Goal: Feedback & Contribution: Submit feedback/report problem

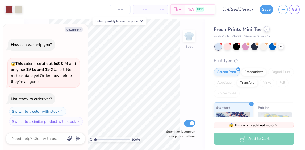
click at [266, 28] on icon at bounding box center [267, 29] width 3 height 3
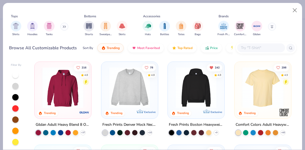
click at [254, 91] on img at bounding box center [263, 87] width 46 height 41
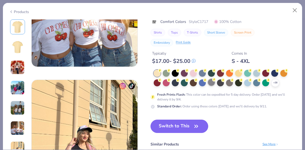
scroll to position [655, 0]
click at [275, 82] on icon at bounding box center [275, 83] width 4 height 4
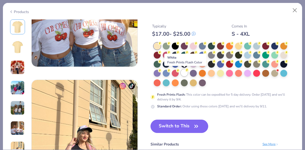
click at [185, 73] on div at bounding box center [184, 72] width 7 height 7
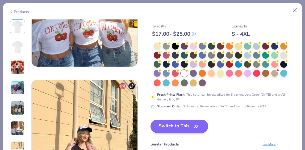
click at [180, 129] on button "Switch to This" at bounding box center [180, 126] width 58 height 13
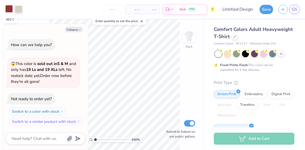
click at [10, 8] on div at bounding box center [8, 8] width 7 height 7
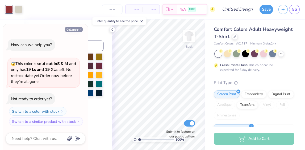
click at [78, 30] on icon "button" at bounding box center [79, 29] width 3 height 3
type textarea "x"
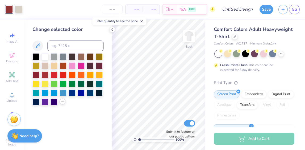
click at [62, 102] on icon at bounding box center [62, 101] width 4 height 4
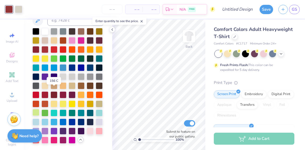
scroll to position [29, 0]
click at [48, 125] on div at bounding box center [45, 121] width 7 height 7
click at [57, 118] on div at bounding box center [54, 121] width 7 height 7
click at [113, 29] on polyline at bounding box center [112, 29] width 1 height 2
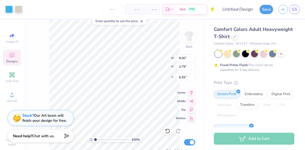
type input "3.00"
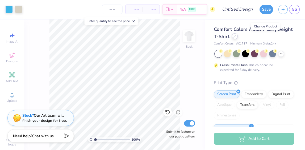
click at [238, 37] on div at bounding box center [235, 36] width 6 height 6
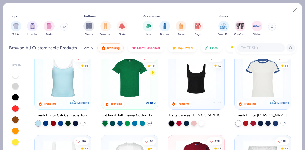
scroll to position [88, 0]
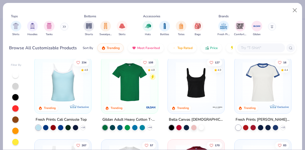
click at [122, 78] on img at bounding box center [130, 82] width 46 height 41
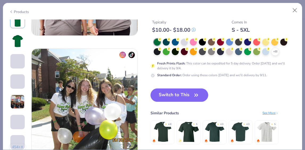
scroll to position [661, 0]
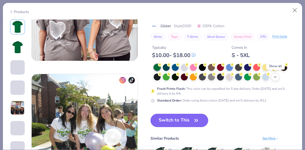
click at [276, 76] on icon at bounding box center [275, 77] width 4 height 4
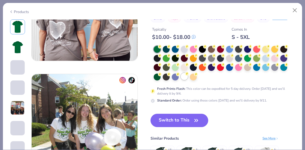
click at [186, 77] on div at bounding box center [184, 76] width 7 height 7
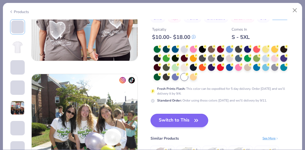
click at [186, 122] on button "Switch to This" at bounding box center [180, 120] width 58 height 13
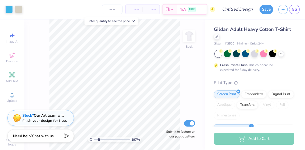
type input "1.89"
drag, startPoint x: 95, startPoint y: 139, endPoint x: 99, endPoint y: 139, distance: 3.7
click at [99, 139] on input "range" at bounding box center [112, 139] width 36 height 5
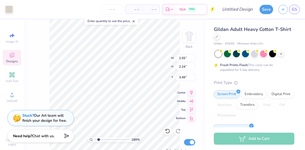
type input "2.48"
type input "2.26"
type input "3.48"
type input "2.47"
click at [51, 133] on span "Chat with us." at bounding box center [43, 135] width 22 height 5
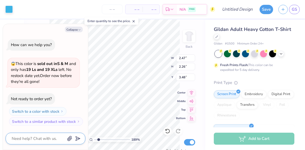
click at [32, 136] on textarea at bounding box center [38, 138] width 54 height 7
type textarea "x"
type textarea "h"
type textarea "x"
type textarea "ho"
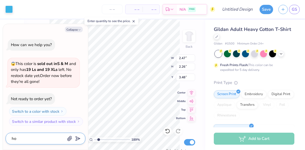
type textarea "x"
type textarea "how"
type textarea "x"
type textarea "how"
type textarea "x"
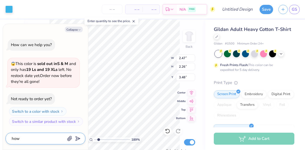
type textarea "how d"
type textarea "x"
type textarea "how do"
type textarea "x"
type textarea "how do"
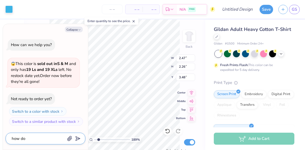
type textarea "x"
type textarea "how do i"
type textarea "x"
type textarea "how do i"
type textarea "x"
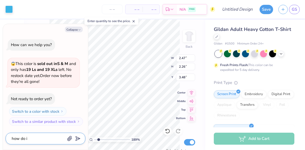
type textarea "how do i c"
type textarea "x"
type textarea "how do i ch"
type textarea "x"
type textarea "how do i cha"
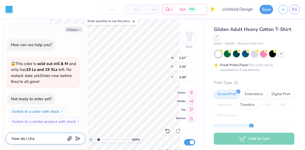
type textarea "x"
type textarea "how do i chan"
type textarea "x"
type textarea "how do i chang"
type textarea "x"
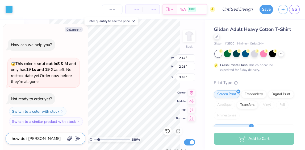
type textarea "how do i change"
type textarea "x"
type textarea "how do i change"
type textarea "x"
type textarea "how do i change t"
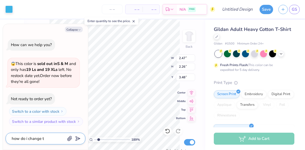
type textarea "x"
type textarea "how do i change th"
type textarea "x"
type textarea "how do i change the"
type textarea "x"
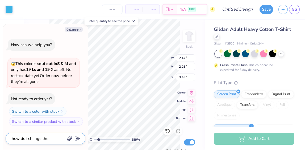
type textarea "how do i change the"
type textarea "x"
type textarea "how do i change the l"
type textarea "x"
type textarea "how do i change the le"
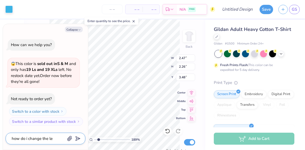
type textarea "x"
type textarea "how do i change the let"
type textarea "x"
type textarea "how do i change the lett"
type textarea "x"
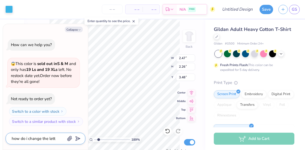
type textarea "how do i change the lette"
type textarea "x"
type textarea "how do i change the letter"
type textarea "x"
type textarea "how do i change the letters"
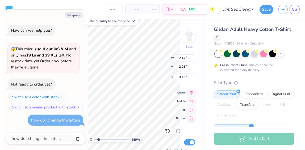
type textarea "x"
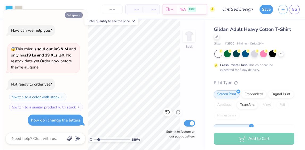
click at [73, 15] on button "Collapse" at bounding box center [74, 15] width 18 height 6
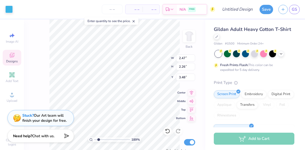
click at [15, 57] on div "Designs" at bounding box center [12, 58] width 19 height 16
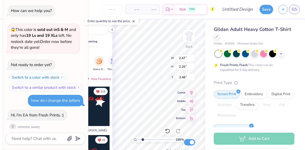
scroll to position [5, 0]
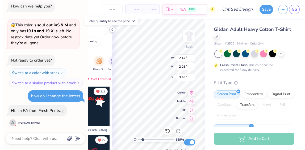
click at [112, 30] on icon at bounding box center [112, 29] width 4 height 4
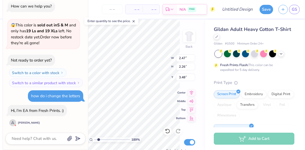
type textarea "x"
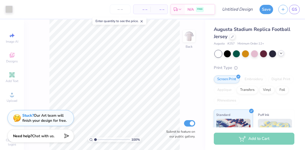
click at [281, 55] on icon at bounding box center [281, 53] width 4 height 4
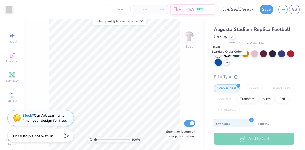
click at [222, 64] on div at bounding box center [218, 62] width 7 height 7
click at [222, 61] on div at bounding box center [218, 62] width 7 height 7
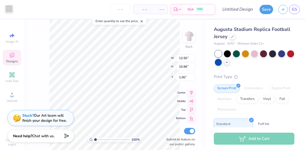
click at [11, 10] on div at bounding box center [8, 8] width 7 height 7
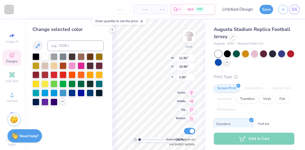
click at [64, 103] on icon at bounding box center [62, 101] width 4 height 4
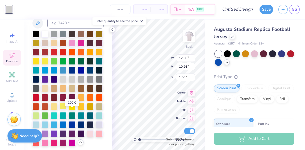
scroll to position [26, 0]
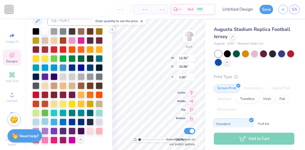
click at [48, 125] on div at bounding box center [45, 121] width 7 height 7
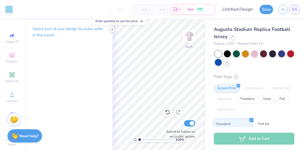
click at [111, 30] on icon at bounding box center [112, 29] width 4 height 4
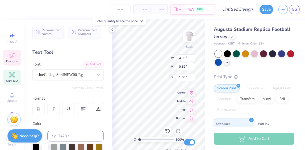
scroll to position [4, 2]
type textarea "T"
type textarea "alpha delta pi"
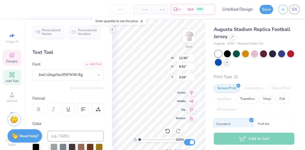
type textarea "51"
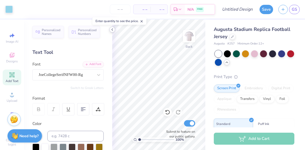
click at [112, 30] on icon at bounding box center [112, 29] width 4 height 4
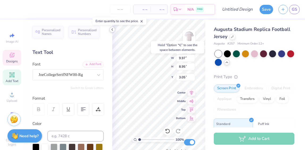
type input "3.05"
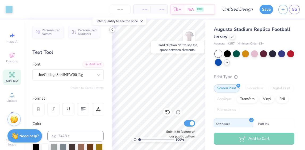
click at [113, 27] on div at bounding box center [112, 30] width 6 height 6
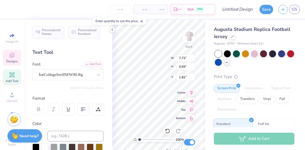
scroll to position [4, 3]
type textarea "PARENTS weekend 2025"
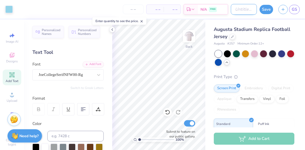
click at [243, 9] on input "Design Title" at bounding box center [244, 9] width 26 height 11
type input "jersey 2"
click at [268, 9] on button "Save" at bounding box center [267, 8] width 14 height 9
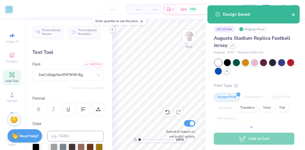
click at [293, 14] on icon "close" at bounding box center [293, 14] width 3 height 3
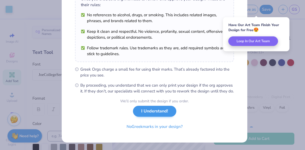
click at [151, 112] on button "I Understand!" at bounding box center [154, 111] width 43 height 11
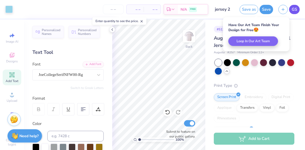
click at [294, 10] on span "GS" at bounding box center [294, 9] width 5 height 6
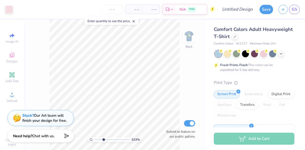
type input "3.23"
drag, startPoint x: 95, startPoint y: 139, endPoint x: 104, endPoint y: 139, distance: 8.8
click at [104, 139] on input "range" at bounding box center [112, 139] width 36 height 5
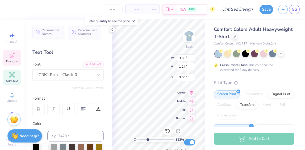
scroll to position [4, 1]
type textarea "ADp"
click at [183, 66] on div "323 % Back W 3.42 3.42 " H 1.20 1.20 " Y 3.04 3.04 " Center Middle Top Bottom S…" at bounding box center [158, 84] width 93 height 130
type textarea "AD"
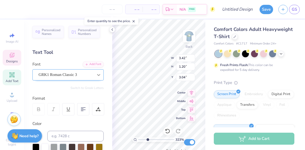
click at [97, 74] on icon at bounding box center [98, 75] width 3 height 2
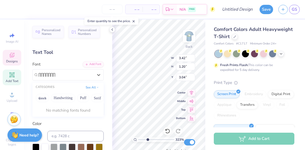
type input "∏∏∏∏∏∏∏"
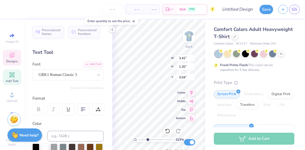
click at [22, 137] on strong "Need help?" at bounding box center [28, 135] width 19 height 5
type input "2.34"
type input "3.03"
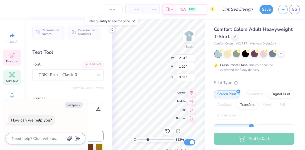
click at [29, 138] on textarea at bounding box center [38, 138] width 54 height 7
type textarea "h"
type textarea "x"
type textarea "ho"
type textarea "x"
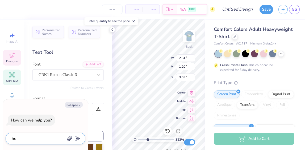
type textarea "how"
type textarea "x"
type textarea "how"
type textarea "x"
type textarea "how d"
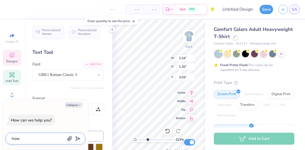
type textarea "x"
type textarea "how do"
type textarea "x"
type textarea "how do"
type textarea "x"
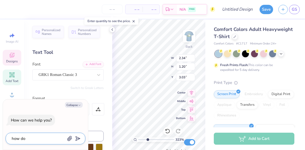
type textarea "how do i"
type textarea "x"
type textarea "how do i"
type textarea "x"
type textarea "how do i a"
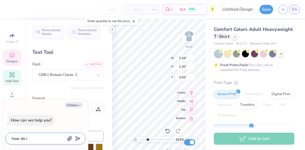
type textarea "x"
type textarea "how do i ad"
type textarea "x"
type textarea "how do i add"
type textarea "x"
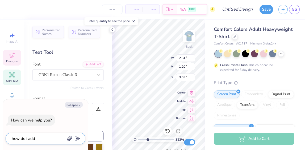
type textarea "how do i add"
type textarea "x"
type textarea "how do i add a"
type textarea "x"
type textarea "how do i add a"
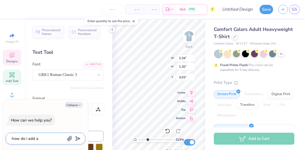
type textarea "x"
type textarea "how do i add a p"
type textarea "x"
type textarea "how do i add a pi"
type textarea "x"
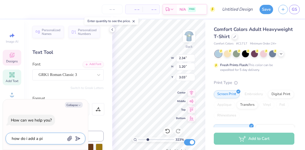
type textarea "how do i add a pi"
type textarea "x"
type textarea "how do i add a pi s"
type textarea "x"
type textarea "how do i add a pi sy"
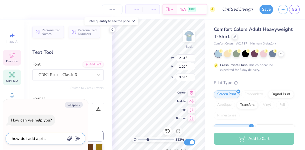
type textarea "x"
type textarea "how do i add a pi sym"
type textarea "x"
type textarea "how do i add a pi symb"
type textarea "x"
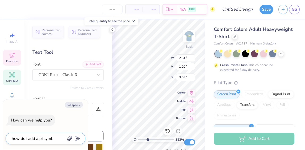
type textarea "how do i add a pi symbo"
type textarea "x"
type textarea "how do i add a pi symbol"
type textarea "x"
type textarea "how do i add a pi symbol"
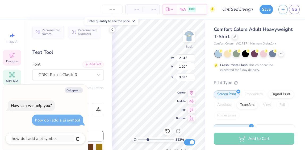
type textarea "x"
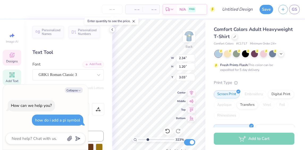
type textarea "x"
type textarea "ADp"
type textarea "x"
type textarea "ADpi"
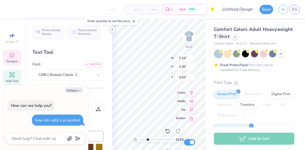
type textarea "x"
type textarea "ADpip"
type textarea "x"
type textarea "ADpi"
type textarea "x"
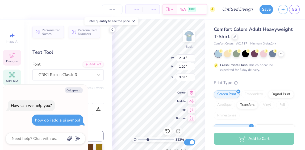
type textarea "ADp"
type textarea "x"
type textarea "AD"
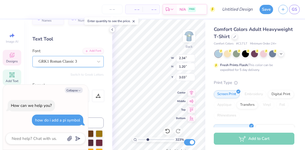
scroll to position [17, 0]
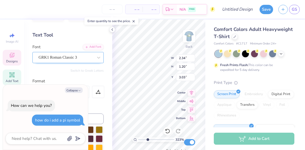
click at [64, 54] on span "GRK1 Roman Classic 3" at bounding box center [58, 57] width 39 height 6
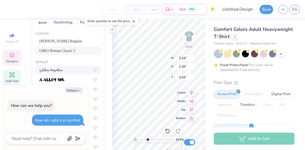
scroll to position [78, 0]
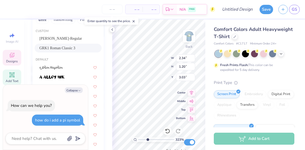
click at [65, 48] on span "GRK1 Roman Classic 3" at bounding box center [57, 48] width 36 height 6
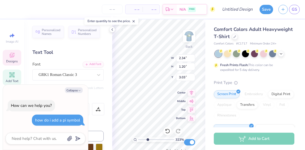
scroll to position [0, 0]
type textarea "x"
type input "3.00"
type textarea "x"
type input "2.88"
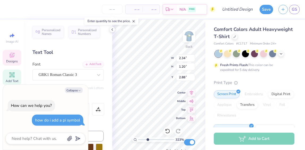
type textarea "x"
type textarea "ADd"
type textarea "x"
type textarea "AD"
type textarea "x"
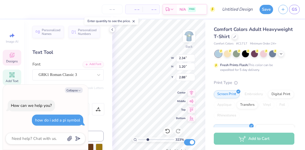
type textarea "ADd"
type textarea "x"
type textarea "ADde"
type textarea "x"
type textarea "ADdel"
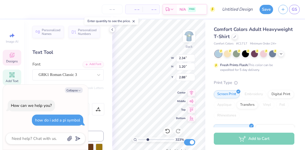
type textarea "x"
type textarea "ADdelt"
type textarea "x"
type textarea "ADdelta"
type textarea "x"
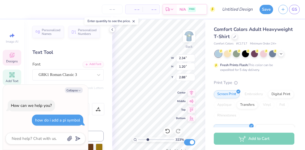
type textarea "ADdelt"
type textarea "x"
type textarea "ADdel"
type textarea "x"
type textarea "ADde"
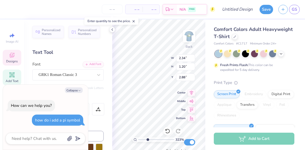
type textarea "x"
type textarea "ADd"
type textarea "x"
type textarea "AD"
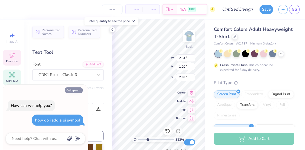
click at [76, 92] on button "Collapse" at bounding box center [74, 90] width 18 height 6
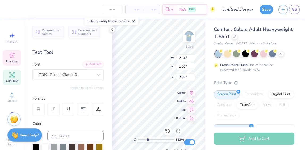
click at [24, 133] on strong "Need help?" at bounding box center [28, 135] width 19 height 5
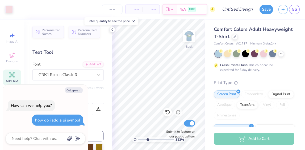
click at [84, 52] on div "Text Tool" at bounding box center [67, 52] width 71 height 7
click at [78, 88] on button "Collapse" at bounding box center [74, 90] width 18 height 6
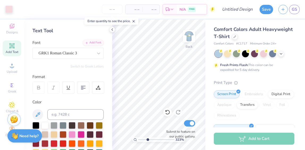
scroll to position [33, 0]
click at [111, 29] on icon at bounding box center [112, 29] width 4 height 4
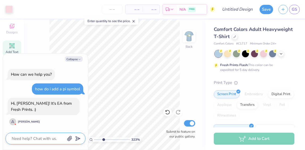
click at [29, 138] on textarea at bounding box center [38, 138] width 54 height 7
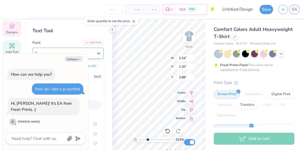
drag, startPoint x: 38, startPoint y: 50, endPoint x: 66, endPoint y: 51, distance: 28.0
click at [67, 51] on div "GRK1 Roman Classic 3" at bounding box center [66, 53] width 56 height 8
click at [79, 60] on icon "button" at bounding box center [79, 59] width 3 height 3
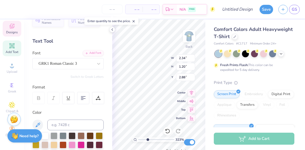
scroll to position [4, 1]
click at [90, 74] on div "Personalized Names Personalized Numbers Text Tool Add Font Font GRK1 Roman Clas…" at bounding box center [68, 84] width 88 height 130
click at [77, 63] on span "GRK1 Roman Classic 3" at bounding box center [58, 63] width 39 height 6
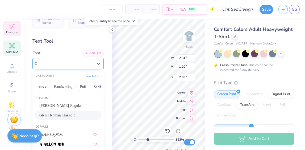
click at [77, 63] on span "GRK1 Roman Classic 3" at bounding box center [58, 63] width 39 height 6
click at [41, 86] on button "Greek" at bounding box center [43, 87] width 14 height 9
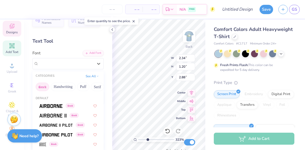
click at [43, 86] on button "Greek" at bounding box center [43, 87] width 14 height 9
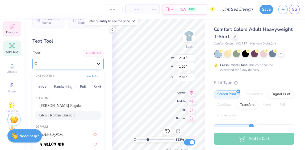
click at [96, 62] on icon at bounding box center [98, 63] width 5 height 5
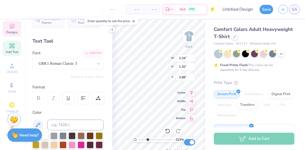
click at [23, 130] on div "Need help? Chat with us." at bounding box center [24, 134] width 35 height 13
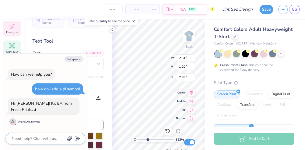
click at [34, 137] on textarea at bounding box center [38, 138] width 54 height 7
type textarea "x"
type textarea "h"
type textarea "x"
type textarea "ho"
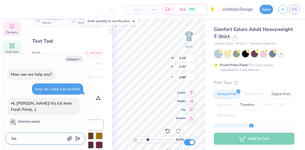
type textarea "x"
type textarea "how"
type textarea "x"
type textarea "how"
type textarea "x"
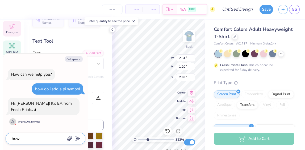
type textarea "how d"
type textarea "x"
type textarea "how do"
type textarea "x"
type textarea "how do"
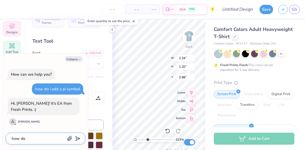
type textarea "x"
type textarea "how do i"
type textarea "x"
type textarea "how do i"
type textarea "x"
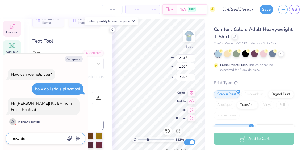
type textarea "how do i a"
type textarea "x"
type textarea "how do i ad"
type textarea "x"
type textarea "how do i add"
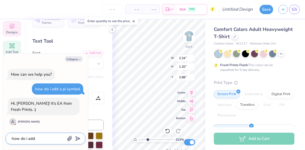
type textarea "x"
type textarea "how do i add"
type textarea "x"
type textarea "how do i add t"
type textarea "x"
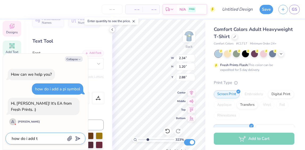
type textarea "how do i add th"
type textarea "x"
type textarea "how do i add the"
type textarea "x"
type textarea "how do i add the"
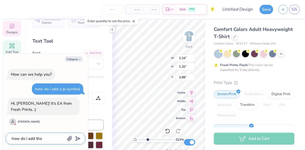
type textarea "x"
type textarea "how do i add the p"
type textarea "x"
type textarea "how do i add the pi"
type textarea "x"
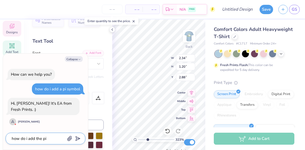
type textarea "how do i add the pi"
type textarea "x"
type textarea "how do i add the pi s"
type textarea "x"
type textarea "how do i add the pi sy"
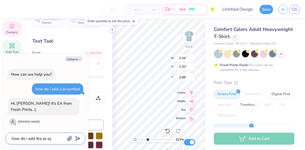
type textarea "x"
type textarea "how do i add the pi sym"
type textarea "x"
type textarea "how do i add the pi symb"
type textarea "x"
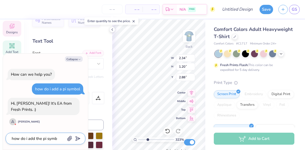
type textarea "how do i add the pi symbo"
type textarea "x"
type textarea "how do i add the pi symbol"
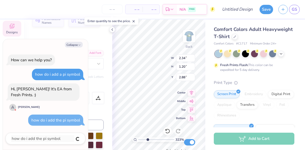
type textarea "x"
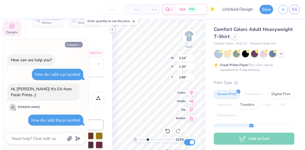
click at [78, 45] on button "Collapse" at bounding box center [74, 45] width 18 height 6
type textarea "x"
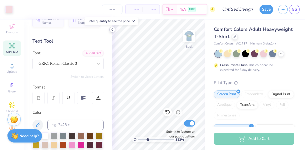
click at [114, 28] on icon at bounding box center [112, 29] width 4 height 4
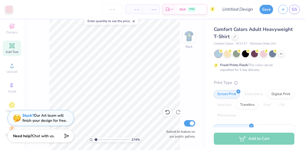
type input "1.07"
drag, startPoint x: 104, startPoint y: 139, endPoint x: 96, endPoint y: 139, distance: 7.7
click at [96, 139] on input "range" at bounding box center [112, 139] width 36 height 5
click at [282, 53] on icon at bounding box center [281, 53] width 4 height 4
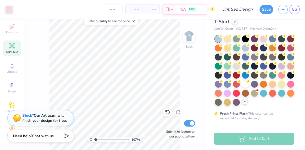
scroll to position [15, 0]
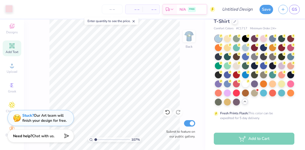
click at [9, 9] on div at bounding box center [8, 8] width 7 height 7
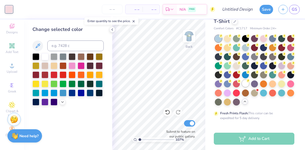
click at [242, 87] on div at bounding box center [245, 83] width 7 height 7
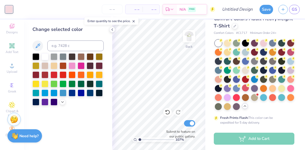
scroll to position [10, 0]
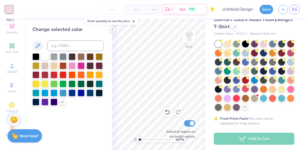
click at [9, 9] on div at bounding box center [8, 9] width 7 height 7
click at [63, 102] on polyline at bounding box center [62, 101] width 2 height 1
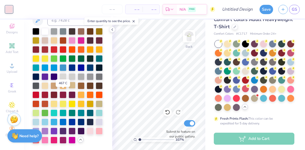
scroll to position [27, 0]
click at [48, 125] on div at bounding box center [45, 121] width 7 height 7
click at [191, 37] on img at bounding box center [189, 36] width 21 height 21
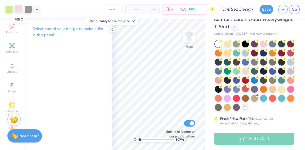
click at [18, 9] on div at bounding box center [18, 8] width 7 height 7
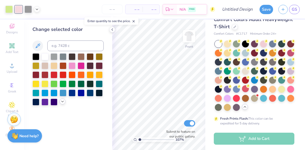
click at [61, 102] on icon at bounding box center [62, 101] width 4 height 4
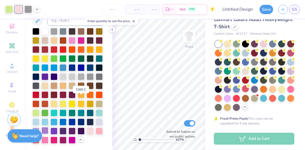
scroll to position [36, 0]
click at [57, 121] on div at bounding box center [54, 121] width 7 height 7
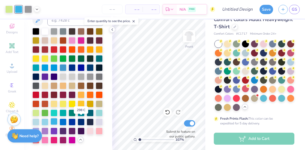
click at [57, 120] on div at bounding box center [54, 121] width 7 height 7
click at [48, 120] on div at bounding box center [45, 121] width 7 height 7
click at [112, 30] on icon at bounding box center [112, 29] width 4 height 4
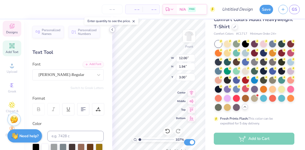
scroll to position [4, 2]
type textarea "ALPHA DELTA PI"
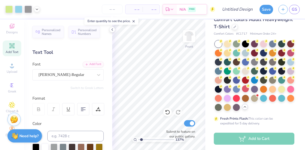
type input "1.6"
click at [142, 140] on input "range" at bounding box center [156, 139] width 36 height 5
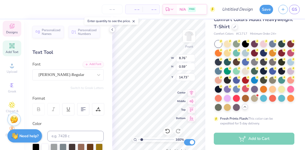
scroll to position [4, 3]
type textarea "PARENTS WEEKEND 2025"
type input "4.21"
type input "0.46"
type input "15.49"
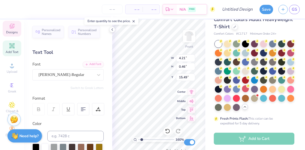
type textarea "E"
type textarea "JAMES MADISON UNIVERSITY"
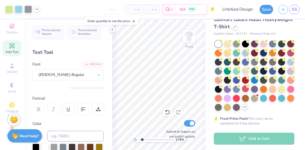
type input "1.74"
click at [142, 139] on input "range" at bounding box center [156, 139] width 36 height 5
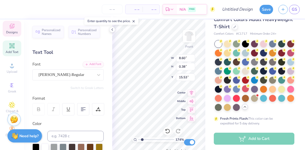
type input "15.71"
type input "11.08"
type input "0.61"
type input "14.83"
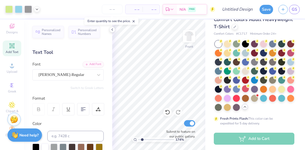
click at [24, 138] on div "Need help? Chat with us." at bounding box center [24, 134] width 35 height 13
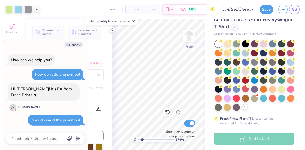
click at [76, 44] on button "Collapse" at bounding box center [74, 45] width 18 height 6
type textarea "x"
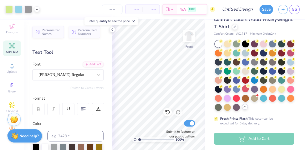
drag, startPoint x: 143, startPoint y: 139, endPoint x: 139, endPoint y: 139, distance: 4.0
click at [139, 139] on input "range" at bounding box center [156, 139] width 36 height 5
drag, startPoint x: 139, startPoint y: 139, endPoint x: 142, endPoint y: 140, distance: 3.7
click at [142, 140] on input "range" at bounding box center [156, 139] width 36 height 5
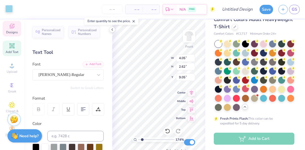
click at [7, 8] on div at bounding box center [8, 8] width 7 height 7
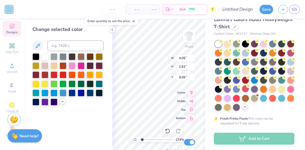
click at [63, 102] on polyline at bounding box center [62, 101] width 2 height 1
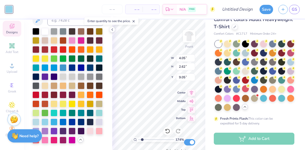
scroll to position [44, 0]
click at [39, 127] on div at bounding box center [35, 130] width 7 height 7
click at [96, 120] on div at bounding box center [99, 121] width 7 height 7
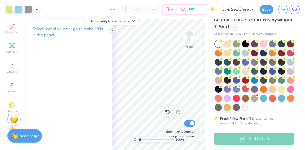
type input "1.45"
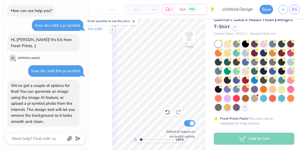
type textarea "x"
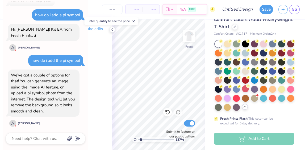
click at [141, 139] on input "range" at bounding box center [156, 139] width 36 height 5
type input "1.82"
click at [143, 139] on input "range" at bounding box center [156, 139] width 36 height 5
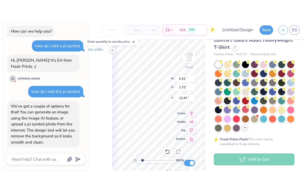
scroll to position [0, 0]
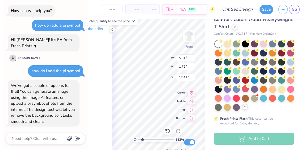
click at [102, 78] on div "Select part of your design to make edits in this panel" at bounding box center [68, 84] width 88 height 130
click at [111, 31] on icon at bounding box center [112, 29] width 4 height 4
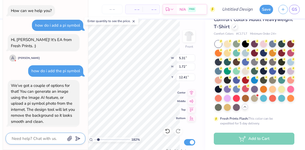
click at [32, 137] on textarea at bounding box center [38, 138] width 54 height 7
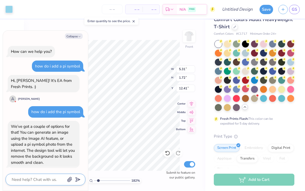
type textarea "x"
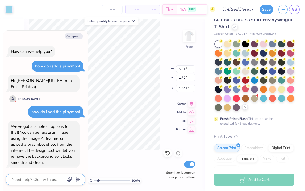
type input "1"
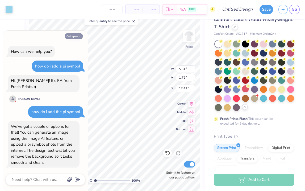
click at [74, 36] on button "Collapse" at bounding box center [74, 36] width 18 height 6
type textarea "x"
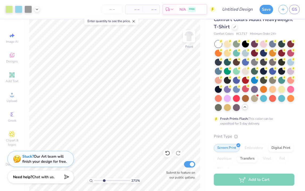
type input "3.53"
drag, startPoint x: 95, startPoint y: 180, endPoint x: 105, endPoint y: 180, distance: 9.6
click at [105, 150] on input "range" at bounding box center [112, 180] width 36 height 5
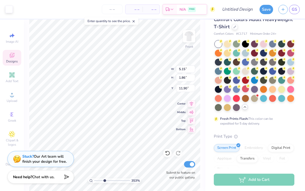
type input "5.15"
type input "1.86"
type input "11.90"
type input "11.61"
type input "9.41"
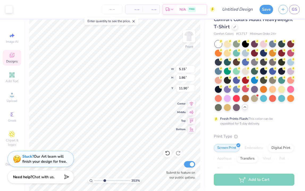
type input "5.00"
type input "5.31"
type input "1.72"
type input "12.41"
click at [10, 8] on div at bounding box center [8, 8] width 7 height 7
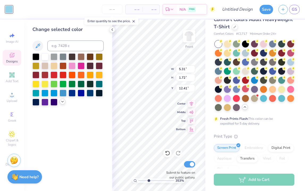
click at [62, 101] on icon at bounding box center [62, 101] width 4 height 4
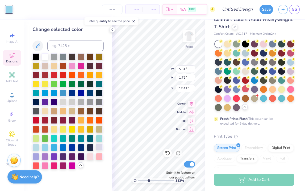
click at [98, 148] on div at bounding box center [99, 146] width 7 height 7
click at [112, 30] on icon at bounding box center [112, 29] width 4 height 4
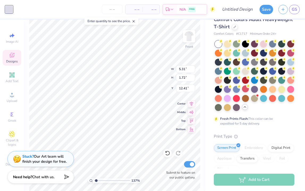
type input "1.15"
drag, startPoint x: 104, startPoint y: 180, endPoint x: 96, endPoint y: 179, distance: 8.3
click at [96, 150] on input "range" at bounding box center [112, 180] width 36 height 5
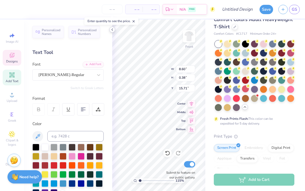
click at [112, 31] on icon at bounding box center [112, 29] width 4 height 4
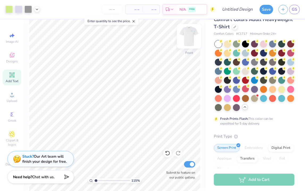
click at [194, 41] on img at bounding box center [189, 36] width 21 height 21
click at [191, 40] on img at bounding box center [189, 36] width 21 height 21
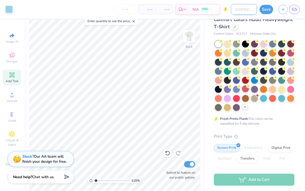
click at [238, 10] on input "Design Title" at bounding box center [244, 9] width 26 height 11
type input "PW 2"
click at [266, 9] on button "Save" at bounding box center [267, 8] width 14 height 9
click at [51, 150] on div "Stuck? Our Art team will finish your design for free." at bounding box center [44, 158] width 44 height 10
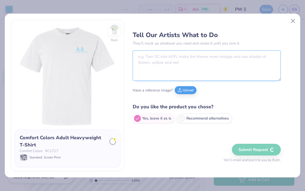
click at [183, 61] on textarea at bounding box center [207, 65] width 148 height 30
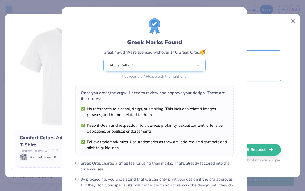
click at [287, 93] on div "Greek Marks Found Great news! We’re licensed with over 140 Greek Orgs. 🥳 Alpha …" at bounding box center [152, 95] width 305 height 191
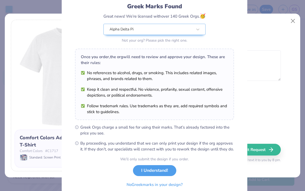
scroll to position [54, 0]
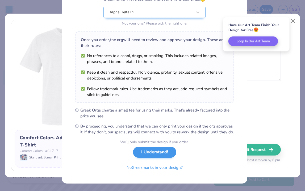
click at [150, 150] on button "I Understand!" at bounding box center [154, 151] width 43 height 11
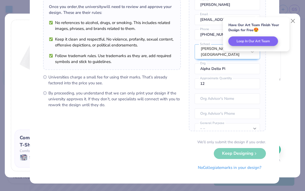
scroll to position [0, 0]
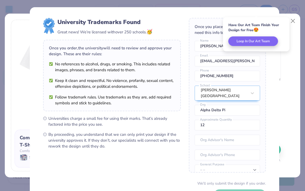
click at [278, 110] on div "University Trademarks Found Great news! We’re licensed with over 250 schools. 🥳…" at bounding box center [155, 116] width 250 height 218
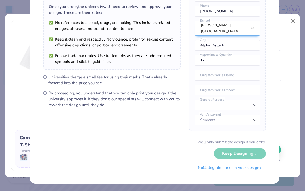
scroll to position [41, 0]
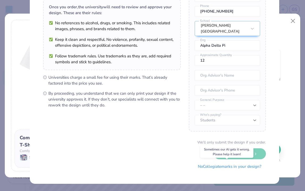
click at [236, 150] on button "No Collegiate marks in your design?" at bounding box center [230, 166] width 73 height 11
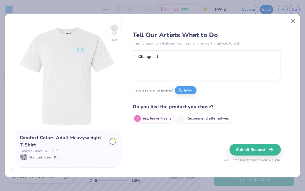
scroll to position [0, 0]
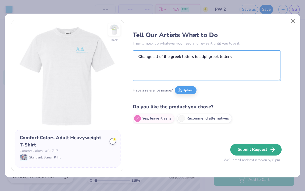
type textarea "Change all of the greek letters to adpi greek letters"
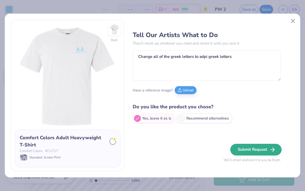
click at [257, 150] on button "Submit Request" at bounding box center [255, 149] width 51 height 12
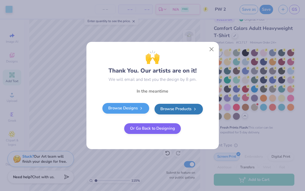
click at [136, 109] on link "Browse Designs" at bounding box center [125, 108] width 47 height 11
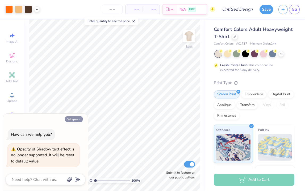
click at [79, 118] on icon "button" at bounding box center [79, 119] width 3 height 3
type textarea "x"
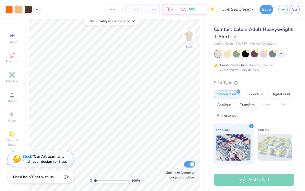
click at [281, 54] on icon at bounding box center [281, 53] width 4 height 4
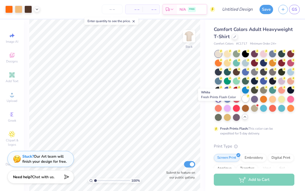
click at [242, 102] on div at bounding box center [245, 98] width 7 height 7
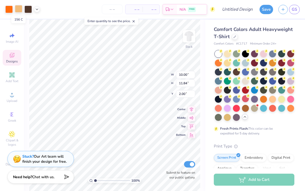
click at [21, 11] on div at bounding box center [18, 8] width 7 height 7
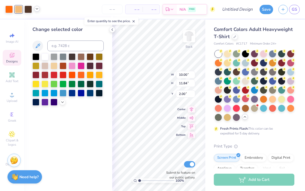
click at [37, 9] on icon at bounding box center [37, 9] width 4 height 4
click at [37, 21] on div at bounding box center [36, 22] width 7 height 7
click at [46, 55] on div at bounding box center [45, 56] width 7 height 7
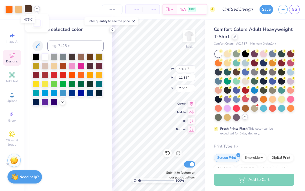
click at [29, 9] on div at bounding box center [27, 8] width 7 height 7
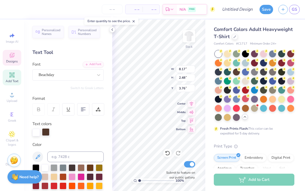
click at [47, 131] on div at bounding box center [45, 131] width 7 height 7
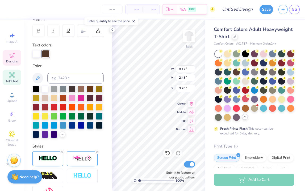
scroll to position [83, 0]
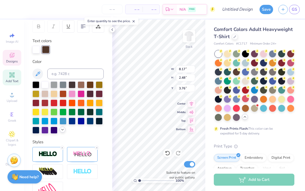
click at [60, 132] on div at bounding box center [63, 129] width 6 height 6
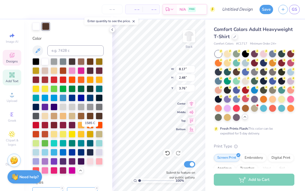
scroll to position [106, 0]
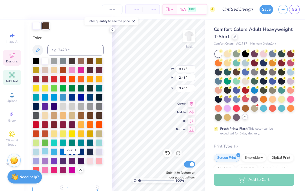
click at [48, 154] on div at bounding box center [45, 150] width 7 height 7
click at [39, 154] on div at bounding box center [35, 150] width 7 height 7
type input "0.99"
type input "1.59"
type input "3.89"
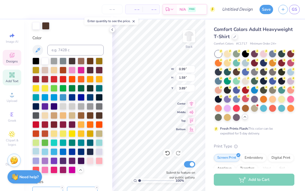
click at [39, 154] on div at bounding box center [35, 150] width 7 height 7
type textarea "x"
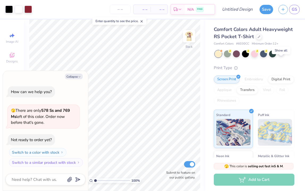
click at [281, 55] on icon at bounding box center [281, 53] width 4 height 4
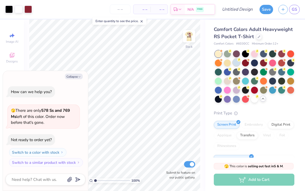
click at [240, 66] on div at bounding box center [236, 62] width 7 height 7
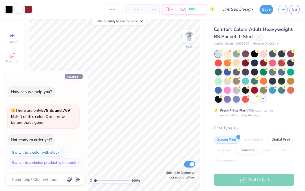
click at [76, 77] on button "Collapse" at bounding box center [74, 76] width 18 height 6
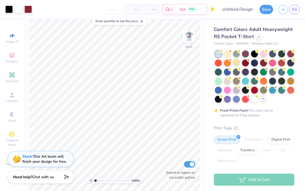
type textarea "x"
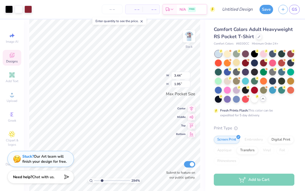
type input "2.79"
drag, startPoint x: 96, startPoint y: 179, endPoint x: 102, endPoint y: 179, distance: 6.1
click at [102, 179] on input "range" at bounding box center [112, 180] width 36 height 5
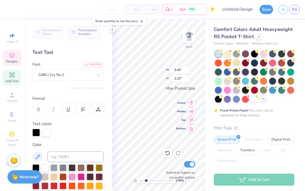
scroll to position [4, 0]
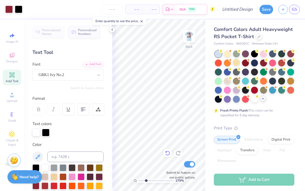
click at [168, 155] on icon at bounding box center [167, 152] width 5 height 5
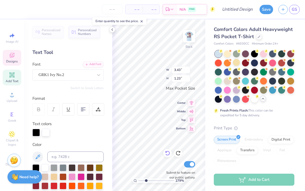
scroll to position [4, 1]
type textarea "aDP"
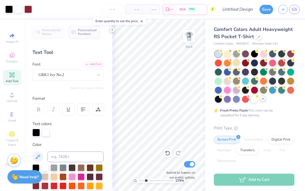
click at [114, 29] on icon at bounding box center [112, 29] width 4 height 4
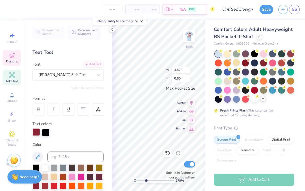
click at [33, 131] on div at bounding box center [35, 131] width 7 height 7
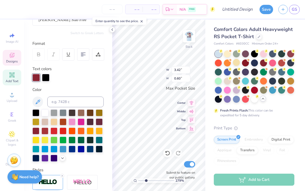
scroll to position [61, 0]
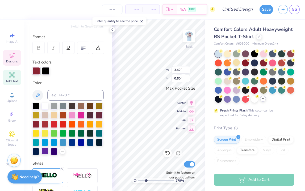
click at [48, 150] on div at bounding box center [45, 150] width 7 height 7
click at [111, 28] on icon at bounding box center [112, 29] width 4 height 4
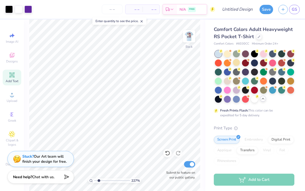
type input "1.97"
click at [99, 181] on input "range" at bounding box center [112, 180] width 36 height 5
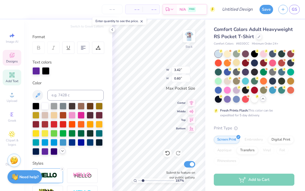
click at [60, 153] on icon at bounding box center [62, 151] width 4 height 4
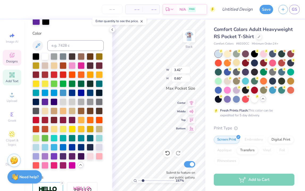
scroll to position [112, 0]
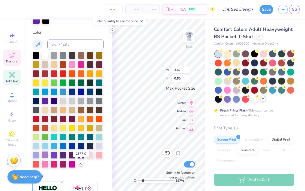
click at [48, 158] on div at bounding box center [45, 154] width 7 height 7
type input "3.41"
click at [114, 28] on icon at bounding box center [112, 29] width 4 height 4
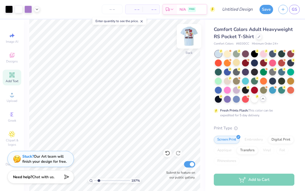
click at [191, 37] on img at bounding box center [189, 36] width 21 height 21
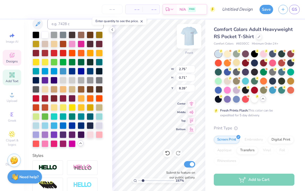
scroll to position [4, 1]
type textarea "P"
type textarea "Alpha Delta Pi"
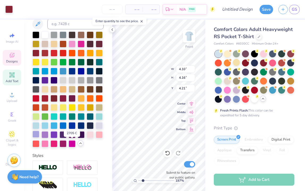
click at [39, 137] on div at bounding box center [35, 133] width 7 height 7
click at [9, 9] on div at bounding box center [8, 8] width 7 height 7
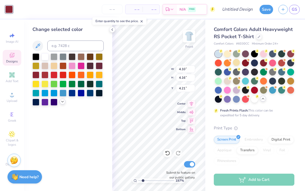
click at [63, 101] on icon at bounding box center [62, 101] width 4 height 4
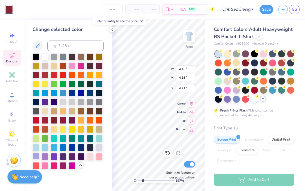
click at [34, 156] on div at bounding box center [35, 155] width 7 height 7
click at [98, 147] on div at bounding box center [99, 146] width 7 height 7
click at [36, 155] on div at bounding box center [35, 155] width 7 height 7
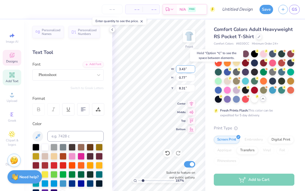
type input "11.33"
type input "1.99"
type input "15.30"
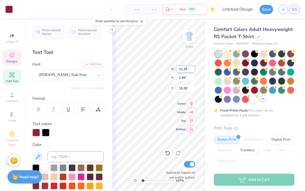
type input "3.15"
type input "2.65"
type input "9.26"
click at [8, 9] on div at bounding box center [8, 8] width 7 height 7
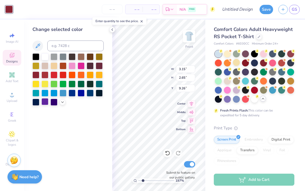
click at [47, 102] on div at bounding box center [45, 101] width 7 height 7
click at [114, 30] on icon at bounding box center [112, 29] width 4 height 4
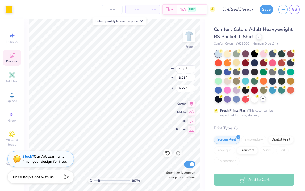
type input "1.98"
type input "2.51"
type input "6.64"
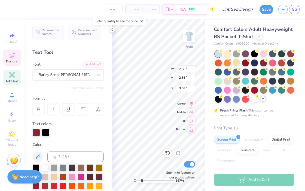
type input "1.37"
click at [141, 180] on input "range" at bounding box center [156, 180] width 36 height 5
type textarea "Go Dukes!"
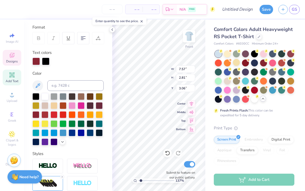
scroll to position [73, 0]
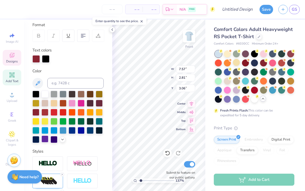
click at [48, 140] on div at bounding box center [45, 138] width 7 height 7
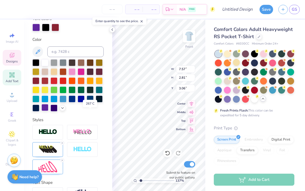
scroll to position [110, 0]
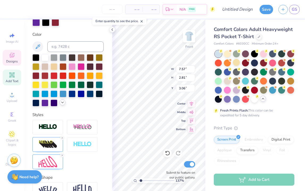
click at [60, 104] on icon at bounding box center [62, 102] width 4 height 4
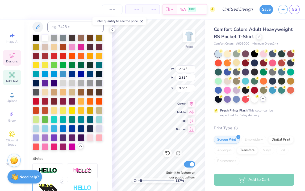
scroll to position [134, 0]
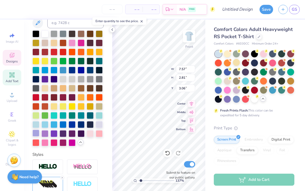
click at [39, 136] on div at bounding box center [35, 132] width 7 height 7
click at [48, 136] on div at bounding box center [45, 132] width 7 height 7
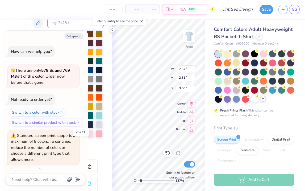
scroll to position [11, 0]
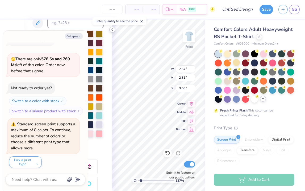
click at [111, 30] on icon at bounding box center [112, 29] width 4 height 4
type textarea "x"
type input "3.33"
type textarea "x"
type input "2.12"
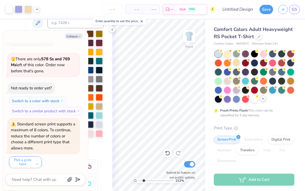
click at [144, 180] on input "range" at bounding box center [156, 180] width 36 height 5
type textarea "x"
type input "11.79"
type input "11.99"
type input "3.36"
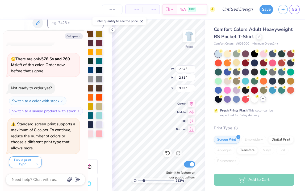
type textarea "x"
type input "3.72"
type textarea "x"
type input "11.79"
type input "11.99"
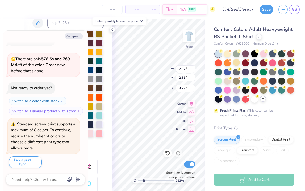
type input "3.36"
type textarea "x"
type input "3.22"
click at [112, 30] on polyline at bounding box center [112, 29] width 1 height 2
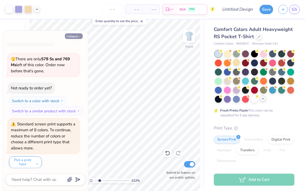
click at [73, 35] on button "Collapse" at bounding box center [74, 36] width 18 height 6
type textarea "x"
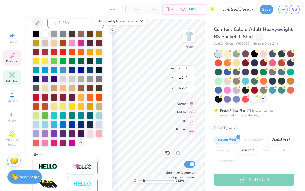
type input "5.66"
type textarea "D"
type input "7.44"
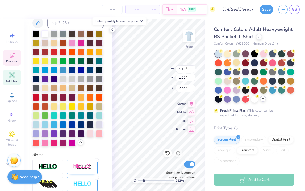
type input "1.15"
type input "1.22"
type input "5.69"
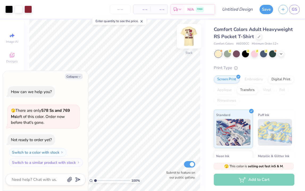
click at [193, 35] on img at bounding box center [189, 36] width 21 height 21
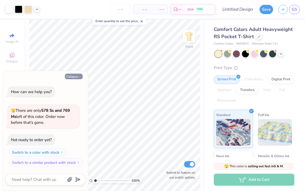
click at [73, 78] on button "Collapse" at bounding box center [74, 76] width 18 height 6
type textarea "x"
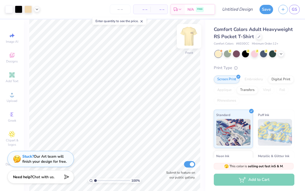
click at [189, 38] on img at bounding box center [189, 36] width 21 height 21
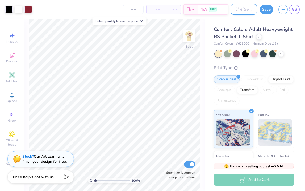
click at [238, 9] on input "Design Title" at bounding box center [244, 9] width 26 height 11
type input "pw 3"
click at [267, 10] on button "Save" at bounding box center [267, 8] width 14 height 9
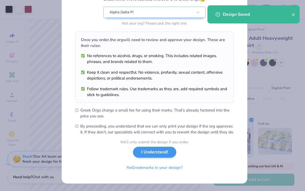
click at [149, 153] on button "I Understand!" at bounding box center [154, 151] width 43 height 11
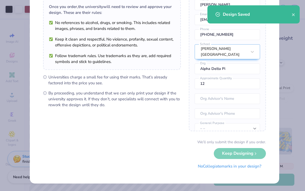
scroll to position [41, 0]
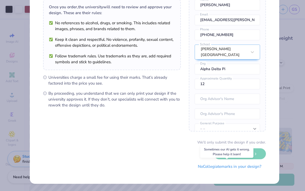
click at [227, 168] on button "No Collegiate marks in your design?" at bounding box center [230, 166] width 73 height 11
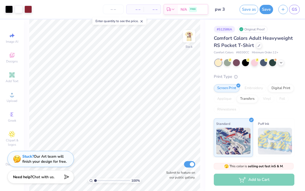
scroll to position [0, 0]
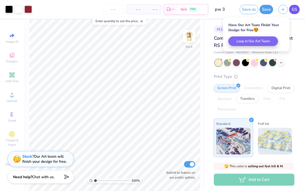
click at [294, 13] on link "GS" at bounding box center [294, 9] width 11 height 9
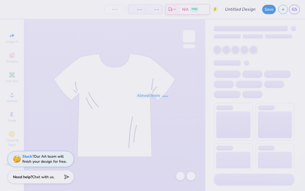
type input "PW 2"
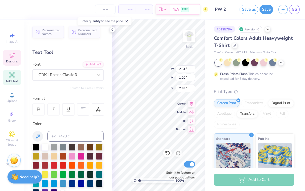
scroll to position [4, 1]
type textarea "ADP"
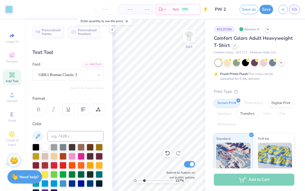
type input "2.27"
drag, startPoint x: 139, startPoint y: 179, endPoint x: 144, endPoint y: 179, distance: 5.1
click at [144, 179] on input "range" at bounding box center [156, 180] width 36 height 5
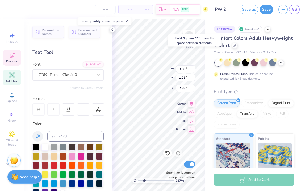
type input "2.86"
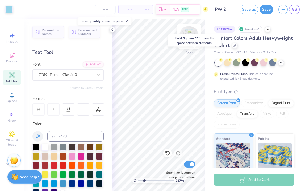
click at [191, 31] on img at bounding box center [189, 36] width 21 height 21
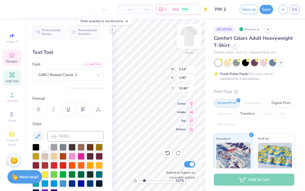
type textarea "ADP"
type input "12.61"
type textarea "ADP"
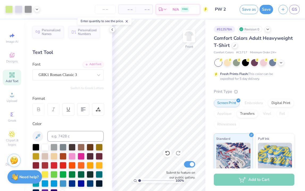
drag, startPoint x: 144, startPoint y: 180, endPoint x: 139, endPoint y: 181, distance: 4.3
type input "1"
click at [139, 181] on input "range" at bounding box center [156, 180] width 36 height 5
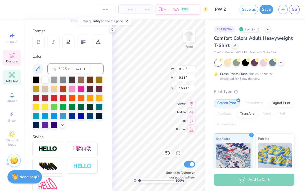
scroll to position [68, 0]
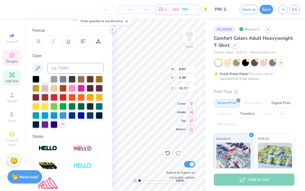
click at [60, 126] on icon at bounding box center [62, 124] width 4 height 4
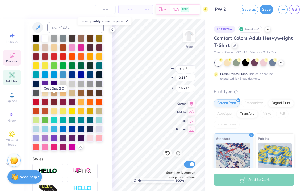
scroll to position [112, 0]
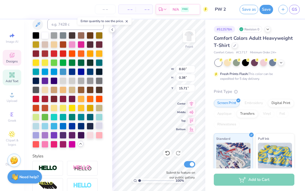
click at [96, 129] on div at bounding box center [99, 125] width 7 height 7
click at [39, 138] on div at bounding box center [35, 134] width 7 height 7
type input "4.05"
type input "2.62"
type input "9.05"
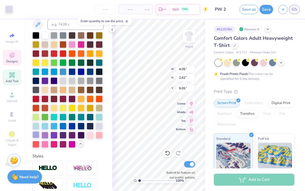
click at [39, 138] on div at bounding box center [35, 134] width 7 height 7
click at [8, 8] on div at bounding box center [8, 8] width 7 height 7
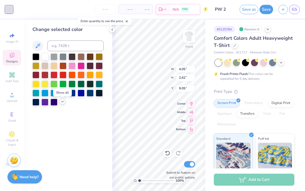
click at [61, 104] on div at bounding box center [63, 101] width 6 height 6
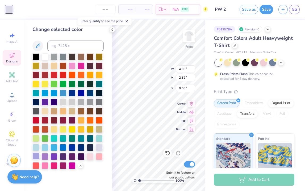
click at [36, 155] on div at bounding box center [35, 155] width 7 height 7
click at [99, 148] on div at bounding box center [99, 146] width 7 height 7
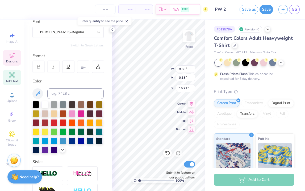
scroll to position [43, 0]
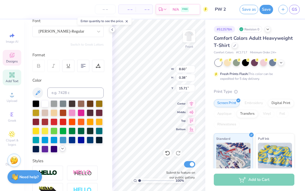
click at [60, 150] on icon at bounding box center [62, 148] width 4 height 4
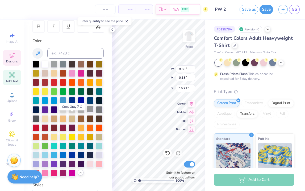
scroll to position [84, 0]
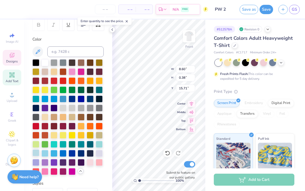
click at [39, 156] on div at bounding box center [35, 152] width 7 height 7
click at [48, 156] on div at bounding box center [45, 152] width 7 height 7
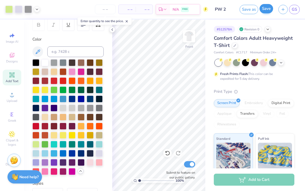
click at [265, 10] on button "Save" at bounding box center [267, 8] width 14 height 9
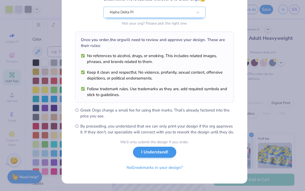
scroll to position [59, 0]
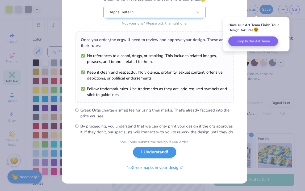
click at [153, 155] on button "I Understand!" at bounding box center [154, 151] width 43 height 11
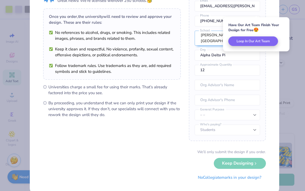
scroll to position [39, 0]
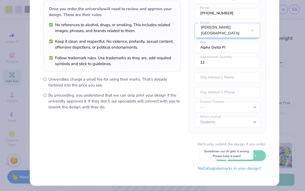
click at [234, 169] on button "No Collegiate marks in your design?" at bounding box center [230, 168] width 73 height 11
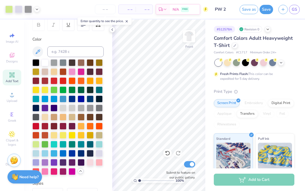
scroll to position [0, 0]
click at [270, 11] on button "Save" at bounding box center [267, 8] width 14 height 9
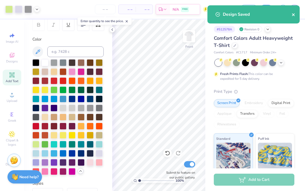
click at [294, 15] on icon "close" at bounding box center [293, 14] width 3 height 3
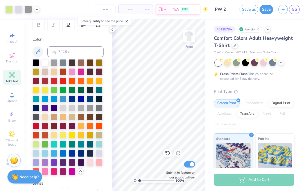
click at [295, 10] on div "Design Saved" at bounding box center [254, 16] width 94 height 24
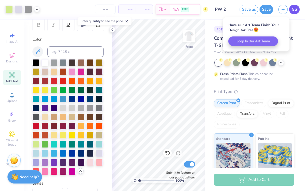
click at [293, 10] on span "GS" at bounding box center [294, 9] width 5 height 6
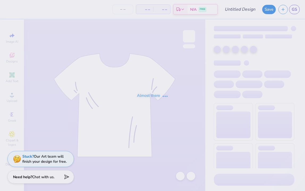
type input "pw 3"
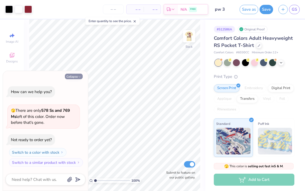
click at [77, 78] on button "Collapse" at bounding box center [74, 76] width 18 height 6
type textarea "x"
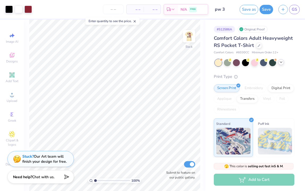
click at [280, 64] on icon at bounding box center [281, 62] width 4 height 4
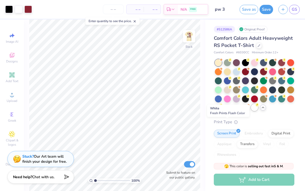
click at [251, 111] on div at bounding box center [254, 107] width 7 height 7
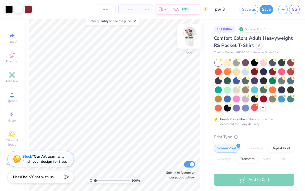
click at [190, 36] on img at bounding box center [189, 36] width 21 height 21
type input "1.6"
click at [98, 180] on input "range" at bounding box center [112, 180] width 36 height 5
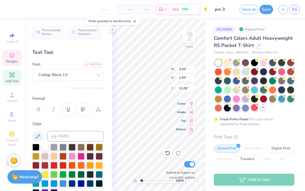
scroll to position [4, 1]
type textarea "JMU"
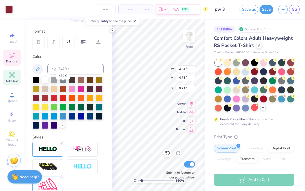
scroll to position [68, 0]
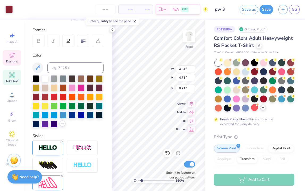
click at [60, 125] on icon at bounding box center [62, 123] width 4 height 4
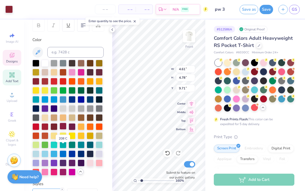
scroll to position [95, 0]
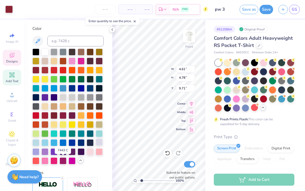
click at [96, 145] on div at bounding box center [99, 141] width 7 height 7
click at [7, 7] on div at bounding box center [8, 8] width 7 height 7
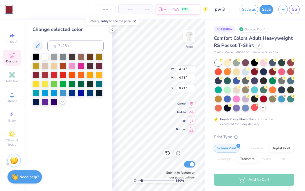
click at [62, 104] on icon at bounding box center [62, 101] width 4 height 4
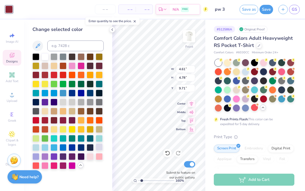
click at [98, 146] on div at bounding box center [99, 146] width 7 height 7
click at [35, 157] on div at bounding box center [35, 155] width 7 height 7
click at [98, 146] on div at bounding box center [99, 146] width 7 height 7
click at [37, 157] on div at bounding box center [35, 155] width 7 height 7
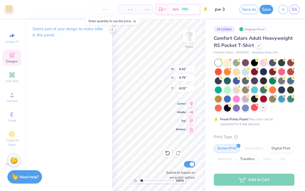
click at [12, 9] on div at bounding box center [8, 8] width 7 height 7
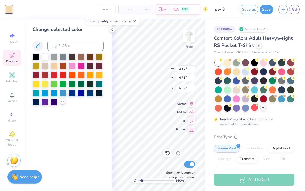
click at [61, 101] on icon at bounding box center [62, 101] width 4 height 4
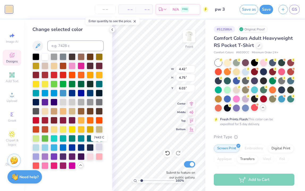
click at [98, 149] on div at bounding box center [99, 146] width 7 height 7
click at [112, 28] on icon at bounding box center [112, 29] width 4 height 4
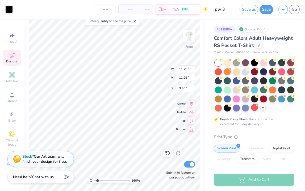
type input "11.79"
type input "11.99"
type input "3.36"
type input "1.98"
type input "2.51"
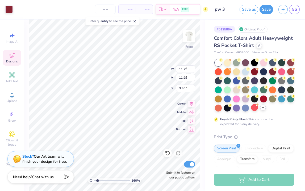
type input "6.64"
type input "4.42"
type input "4.75"
type input "6.03"
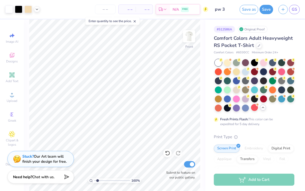
click at [168, 153] on icon at bounding box center [167, 152] width 5 height 5
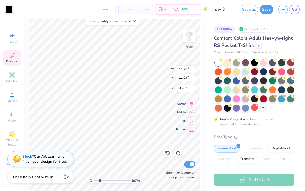
type input "2.56"
drag, startPoint x: 97, startPoint y: 180, endPoint x: 101, endPoint y: 180, distance: 4.3
click at [101, 180] on input "range" at bounding box center [112, 180] width 36 height 5
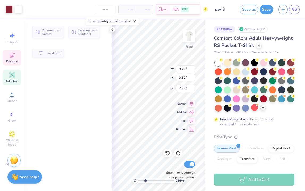
type input "0.73"
type input "0.32"
type input "7.83"
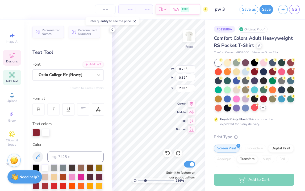
type input "1.00"
type input "3.25"
type input "6.99"
type input "11.79"
type input "11.99"
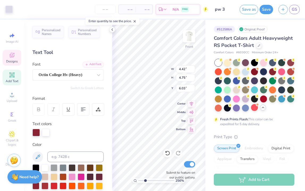
type input "3.36"
type input "4.42"
type input "4.75"
type input "6.03"
type input "11.79"
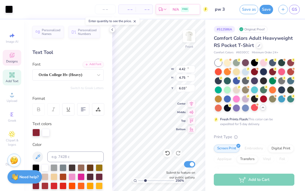
type input "11.99"
type input "3.36"
type input "4.42"
type input "4.75"
type input "6.03"
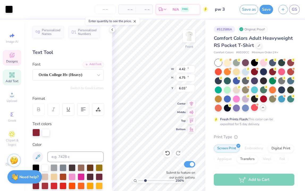
type input "11.79"
type input "11.99"
type input "3.37"
type input "4.42"
type input "4.75"
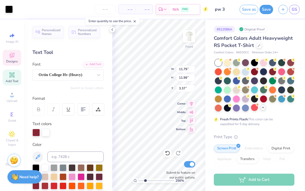
type input "6.03"
type input "1.56"
type input "2.22"
type input "6.39"
type input "4.42"
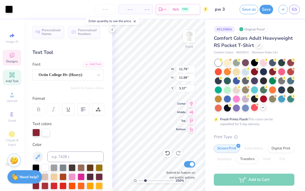
type input "4.75"
type input "6.03"
type input "11.79"
type input "11.99"
type input "3.37"
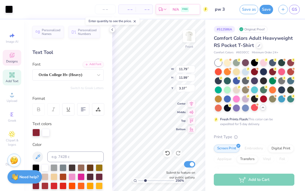
type input "4.42"
type input "4.75"
type input "6.03"
type input "0.39"
type input "0.33"
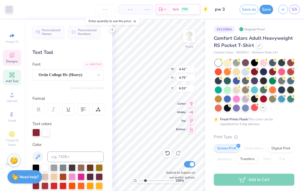
type input "8.06"
type input "4.42"
type input "4.75"
type input "6.03"
type input "11.79"
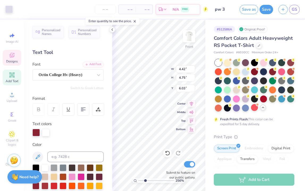
type input "11.99"
type input "3.31"
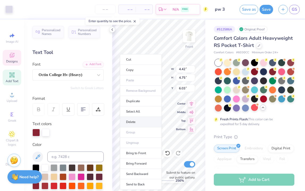
type input "4.97"
type input "3.94"
type input "10.97"
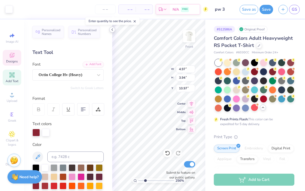
click at [112, 27] on div at bounding box center [112, 30] width 6 height 6
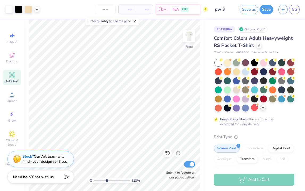
type input "4.13"
drag, startPoint x: 100, startPoint y: 179, endPoint x: 107, endPoint y: 180, distance: 6.4
click at [107, 180] on input "range" at bounding box center [112, 180] width 36 height 5
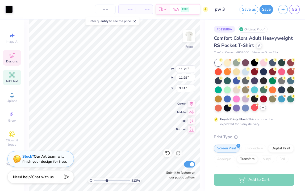
type input "0.73"
type input "0.32"
type input "7.83"
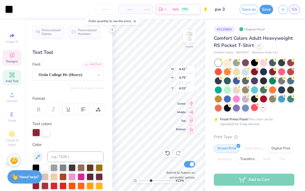
type input "11.79"
type input "11.99"
type input "3.31"
type input "4.42"
type input "4.75"
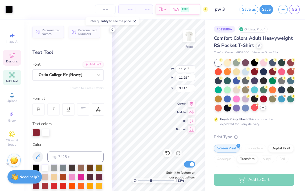
type input "6.03"
type input "11.79"
type input "11.99"
type input "3.31"
type input "4.42"
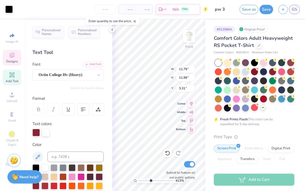
type input "4.75"
type input "6.03"
type input "1.6"
drag, startPoint x: 151, startPoint y: 181, endPoint x: 142, endPoint y: 181, distance: 9.0
click at [142, 181] on input "range" at bounding box center [156, 180] width 36 height 5
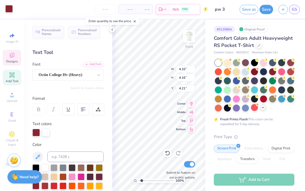
click at [11, 9] on div at bounding box center [8, 8] width 7 height 7
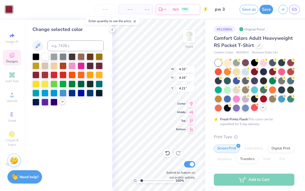
click at [63, 101] on icon at bounding box center [62, 101] width 4 height 4
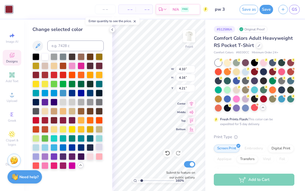
click at [98, 146] on div at bounding box center [99, 146] width 7 height 7
click at [36, 155] on div at bounding box center [35, 155] width 7 height 7
click at [99, 147] on div at bounding box center [99, 146] width 7 height 7
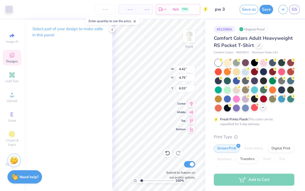
type input "4.42"
type input "4.75"
type input "6.03"
click at [10, 8] on div at bounding box center [8, 8] width 7 height 7
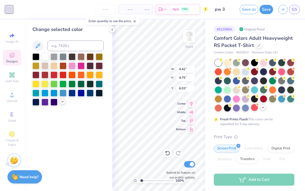
click at [61, 103] on icon at bounding box center [62, 101] width 4 height 4
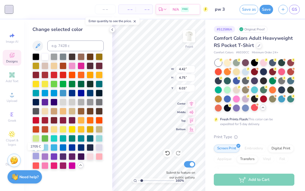
click at [38, 154] on div at bounding box center [35, 155] width 7 height 7
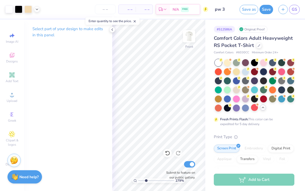
type input "2.86"
drag, startPoint x: 142, startPoint y: 179, endPoint x: 146, endPoint y: 179, distance: 4.3
click at [146, 179] on input "range" at bounding box center [156, 180] width 36 height 5
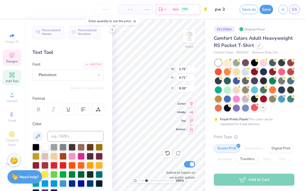
scroll to position [4, 1]
type textarea "P"
type textarea "Alpha Delta Pi"
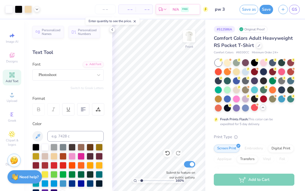
type input "1.3"
drag, startPoint x: 146, startPoint y: 180, endPoint x: 141, endPoint y: 180, distance: 5.6
click at [141, 180] on input "range" at bounding box center [156, 180] width 36 height 5
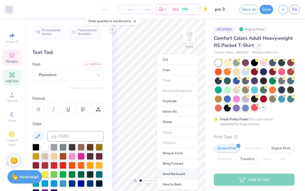
click at [173, 176] on li "Send Backward" at bounding box center [178, 173] width 42 height 10
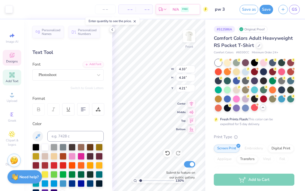
type input "3.21"
type input "2.58"
type input "5.12"
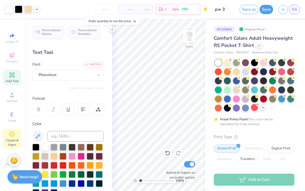
click at [11, 134] on icon at bounding box center [12, 134] width 3 height 3
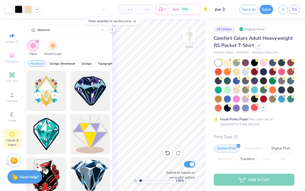
scroll to position [0, 0]
type input "diamond"
click at [37, 42] on icon "filter for Clipart" at bounding box center [37, 41] width 2 height 2
click at [38, 41] on icon "filter for Clipart" at bounding box center [37, 41] width 2 height 2
click at [13, 55] on icon at bounding box center [12, 55] width 6 height 6
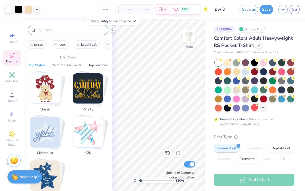
click at [64, 28] on input "text" at bounding box center [71, 29] width 68 height 5
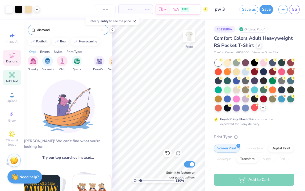
type input "diamond"
click at [11, 76] on icon at bounding box center [12, 75] width 4 height 4
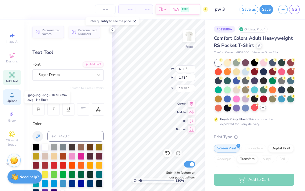
click at [12, 94] on icon at bounding box center [12, 94] width 6 height 6
click at [12, 114] on circle at bounding box center [11, 114] width 3 height 3
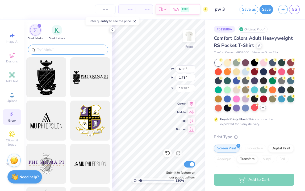
click at [62, 51] on input "text" at bounding box center [71, 49] width 68 height 5
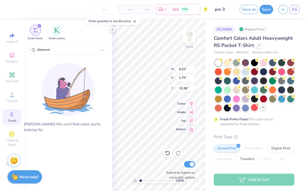
type input "diamond"
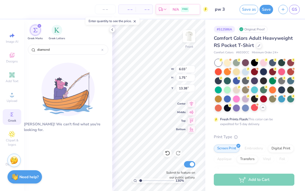
click at [40, 26] on div "filter for Greek Marks" at bounding box center [39, 25] width 5 height 5
click at [56, 49] on input "diamond" at bounding box center [69, 49] width 65 height 5
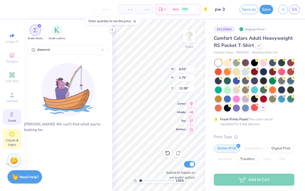
click at [12, 137] on icon at bounding box center [12, 134] width 6 height 6
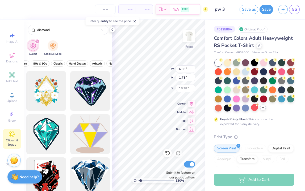
scroll to position [0, 154]
click at [57, 64] on span "Classic" at bounding box center [57, 63] width 9 height 4
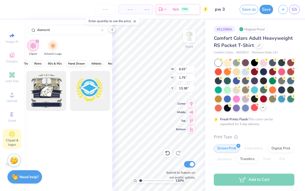
click at [76, 63] on span "Hand Drawn" at bounding box center [76, 63] width 17 height 4
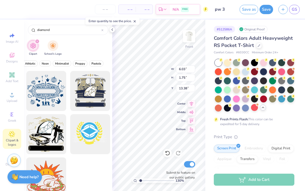
scroll to position [0, 220]
click at [36, 41] on icon "filter for Clipart" at bounding box center [37, 41] width 2 height 2
click at [103, 29] on icon at bounding box center [102, 30] width 2 height 2
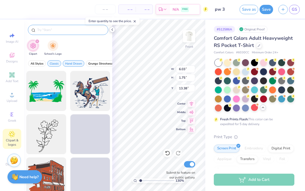
click at [114, 29] on icon at bounding box center [112, 29] width 4 height 4
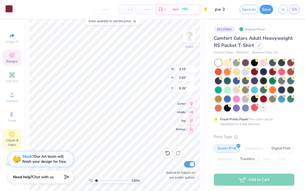
click at [9, 9] on div at bounding box center [8, 8] width 7 height 7
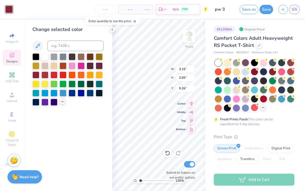
click at [61, 102] on icon at bounding box center [62, 101] width 4 height 4
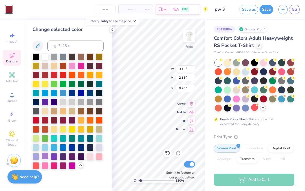
click at [47, 155] on div at bounding box center [45, 155] width 7 height 7
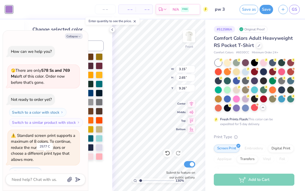
scroll to position [11, 0]
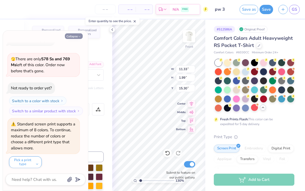
click at [80, 35] on icon "button" at bounding box center [79, 36] width 3 height 3
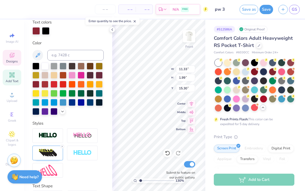
scroll to position [103, 0]
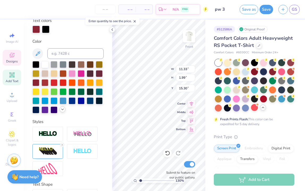
click at [60, 111] on icon at bounding box center [62, 109] width 4 height 4
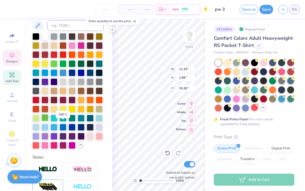
scroll to position [133, 0]
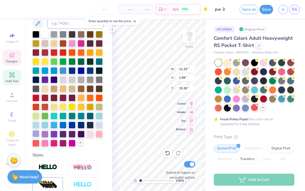
click at [39, 137] on div at bounding box center [35, 133] width 7 height 7
click at [57, 137] on div at bounding box center [54, 133] width 7 height 7
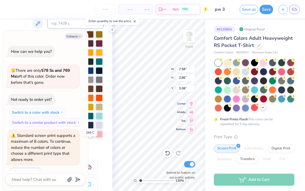
scroll to position [64, 0]
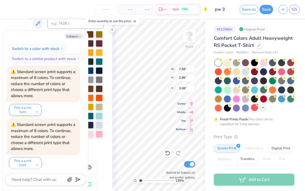
type textarea "x"
type textarea "Go du!"
type textarea "x"
type textarea "Go duke!"
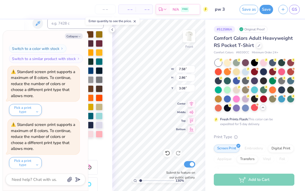
type textarea "x"
type textarea "Go duk!"
type textarea "x"
type textarea "Go du!"
type textarea "x"
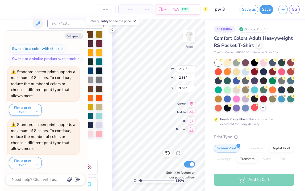
type textarea "Go d!"
type textarea "x"
type textarea "Go !"
type textarea "x"
type textarea "Go D!"
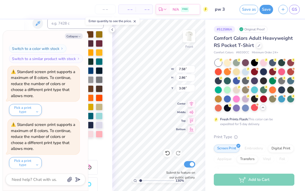
type textarea "x"
type textarea "Go Du!"
type textarea "x"
type textarea "Go Duke!"
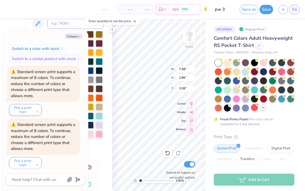
type textarea "x"
type textarea "Go Dukes!"
type textarea "x"
type input "2.27"
drag, startPoint x: 141, startPoint y: 180, endPoint x: 144, endPoint y: 180, distance: 3.2
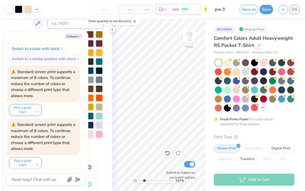
click at [144, 180] on input "range" at bounding box center [156, 180] width 36 height 5
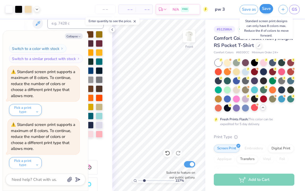
click at [267, 11] on button "Save" at bounding box center [267, 8] width 14 height 9
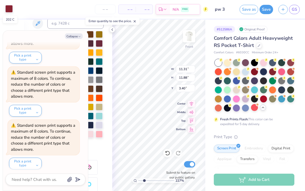
click at [9, 8] on div at bounding box center [8, 8] width 7 height 7
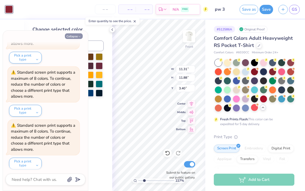
click at [72, 34] on button "Collapse" at bounding box center [74, 36] width 18 height 6
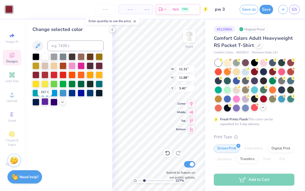
click at [45, 102] on div at bounding box center [45, 101] width 7 height 7
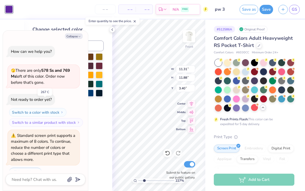
scroll to position [168, 0]
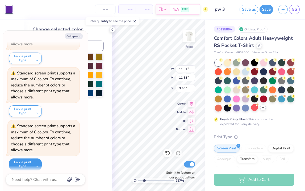
click at [34, 158] on button "Pick a print type" at bounding box center [25, 164] width 33 height 12
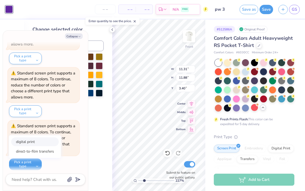
click at [34, 140] on button "digital print" at bounding box center [35, 141] width 48 height 9
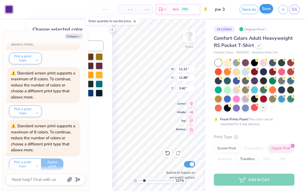
click at [267, 9] on button "Save" at bounding box center [267, 8] width 14 height 9
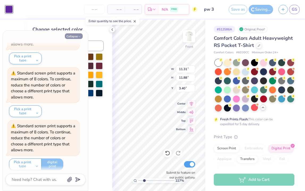
click at [77, 36] on button "Collapse" at bounding box center [74, 36] width 18 height 6
type textarea "x"
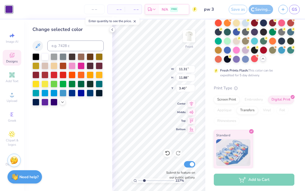
scroll to position [65, 0]
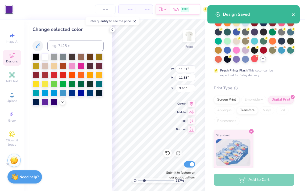
click at [292, 13] on icon "close" at bounding box center [294, 15] width 4 height 4
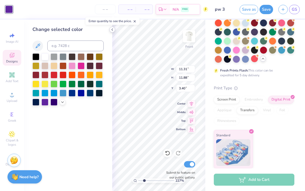
click at [113, 31] on icon at bounding box center [112, 29] width 4 height 4
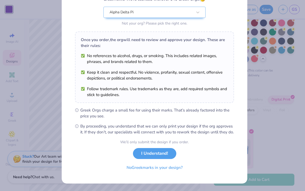
scroll to position [59, 0]
click at [158, 166] on button "No Greek marks in your design?" at bounding box center [154, 165] width 65 height 11
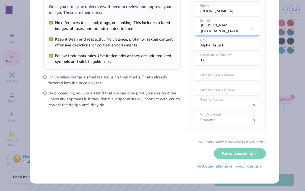
scroll to position [41, 0]
click at [226, 169] on button "No Collegiate marks in your design?" at bounding box center [230, 166] width 73 height 11
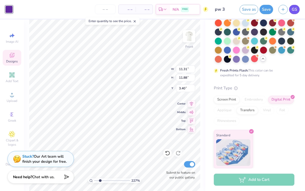
click at [295, 10] on span "GS" at bounding box center [294, 9] width 5 height 6
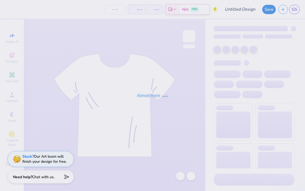
type input "pw 3"
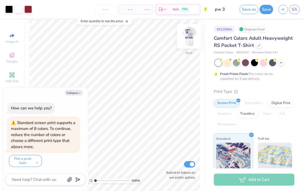
click at [189, 37] on img at bounding box center [189, 36] width 21 height 21
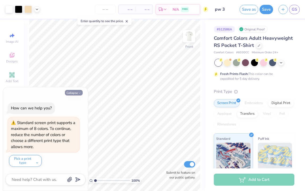
click at [74, 94] on button "Collapse" at bounding box center [74, 93] width 18 height 6
type textarea "x"
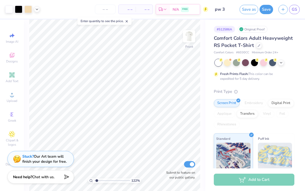
type input "1.45"
click at [97, 180] on input "range" at bounding box center [112, 180] width 36 height 5
type input "0.93"
type input "1.23"
type input "6.14"
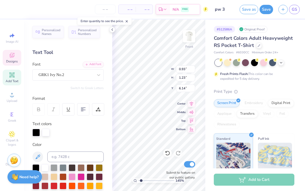
scroll to position [4, 0]
type textarea "A"
type input "1.19"
type input "1.21"
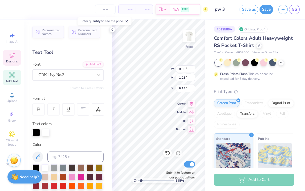
type input "7.46"
type textarea "D"
click at [112, 28] on icon at bounding box center [112, 29] width 4 height 4
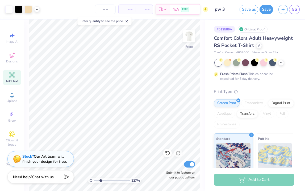
type input "2.42"
drag, startPoint x: 97, startPoint y: 179, endPoint x: 101, endPoint y: 179, distance: 3.7
click at [101, 179] on input "range" at bounding box center [112, 180] width 36 height 5
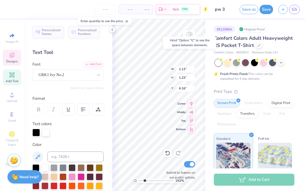
type input "5.06"
type input "1.15"
type input "1.22"
type input "6.51"
type input "1.05"
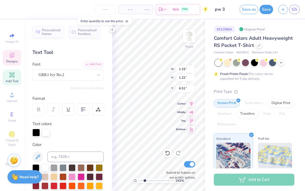
type input "1.24"
type input "7.00"
type input "1.15"
type input "1.22"
type input "5.89"
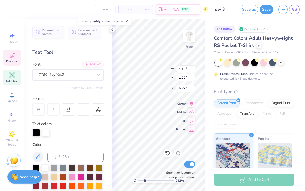
type input "1.05"
type input "1.24"
type input "7.34"
type input "1.13"
type input "1.23"
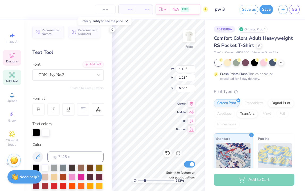
type input "4.67"
type input "1.15"
type input "1.22"
type input "6.01"
type input "1.13"
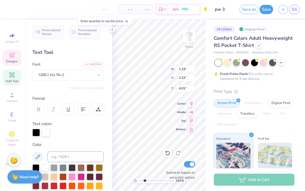
type input "1.23"
type input "4.79"
type input "4.42"
type input "4.75"
type input "6.03"
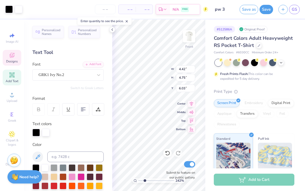
type input "1.13"
type input "1.23"
type input "4.79"
type input "1.15"
type input "1.22"
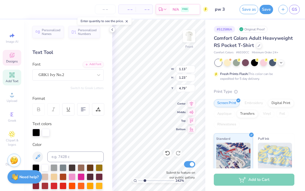
type input "6.01"
type input "1.05"
type input "1.24"
type input "7.34"
click at [153, 70] on div "242 % Front W 1.05 1.05 " H 1.24 1.24 " Y 7.34 7.34 " Center Middle Top Bottom …" at bounding box center [158, 104] width 93 height 171
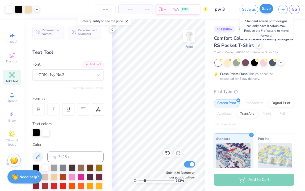
click at [270, 9] on button "Save" at bounding box center [267, 8] width 14 height 9
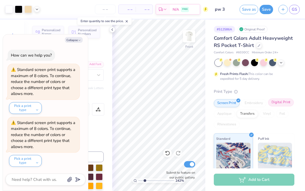
click at [268, 106] on div "Digital Print" at bounding box center [281, 102] width 26 height 8
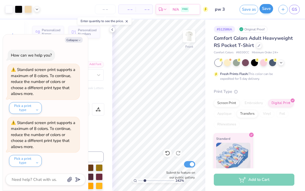
click at [268, 9] on button "Save" at bounding box center [267, 8] width 14 height 9
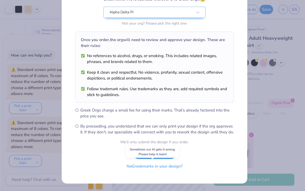
click at [149, 167] on button "No Greek marks in your design?" at bounding box center [154, 165] width 65 height 11
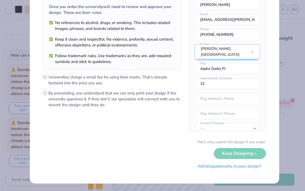
scroll to position [41, 0]
click at [215, 168] on button "No Collegiate marks in your design?" at bounding box center [230, 166] width 73 height 11
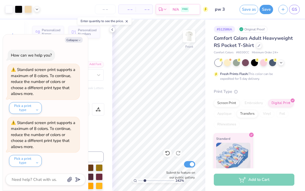
scroll to position [0, 0]
click at [111, 28] on icon at bounding box center [112, 29] width 4 height 4
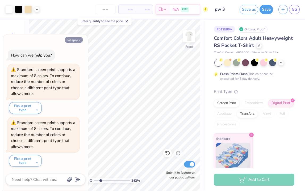
click at [74, 42] on button "Collapse" at bounding box center [74, 40] width 18 height 6
type textarea "x"
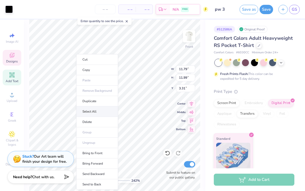
click at [101, 112] on li "Select All" at bounding box center [97, 111] width 42 height 10
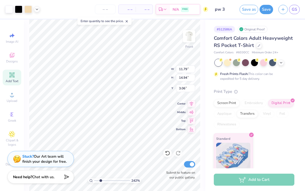
type input "14.94"
type input "3.06"
click at [167, 153] on icon at bounding box center [167, 152] width 5 height 5
type input "3.31"
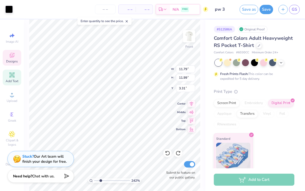
click at [43, 174] on span "Chat with us." at bounding box center [43, 175] width 22 height 5
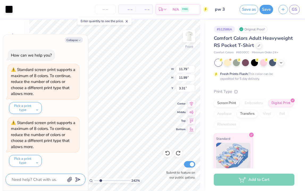
click at [40, 176] on textarea at bounding box center [38, 179] width 54 height 7
type textarea "x"
type textarea "w"
type textarea "x"
type textarea "wo"
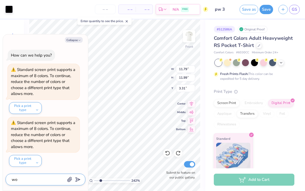
type textarea "x"
type textarea "won"
type textarea "x"
type textarea "wont"
type textarea "x"
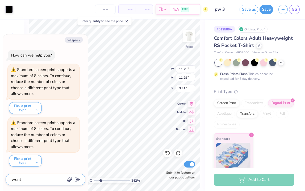
type textarea "wont"
type textarea "x"
type textarea "wont l"
type textarea "x"
type textarea "wont le"
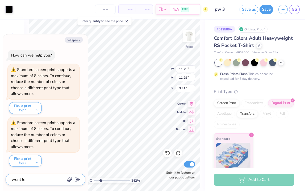
type textarea "x"
type textarea "wont let"
type textarea "x"
type textarea "wont let"
type textarea "x"
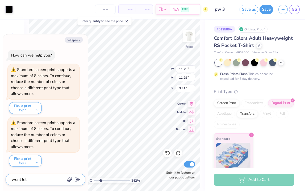
type textarea "wont let m"
type textarea "x"
type textarea "wont let me"
type textarea "x"
type textarea "wont let me"
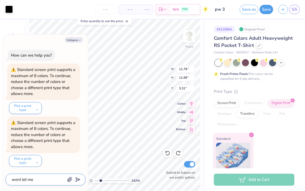
type textarea "x"
type textarea "wont let me s"
type textarea "x"
type textarea "wont let me se"
type textarea "x"
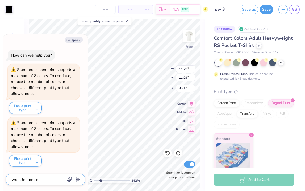
type textarea "wont let me sel"
type textarea "x"
type textarea "wont let me sele"
type textarea "x"
type textarea "wont let me selec"
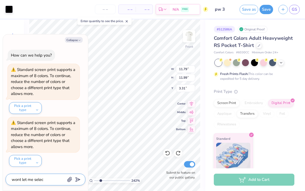
type textarea "x"
type textarea "wont let me select"
type textarea "x"
type textarea "wont let me select"
type textarea "x"
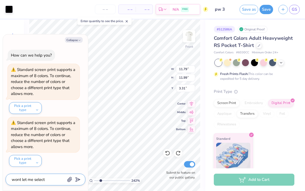
type textarea "wont let me select a"
type textarea "x"
type textarea "wont let me select a o"
type textarea "x"
type textarea "wont let me select a ob"
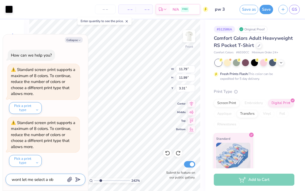
type textarea "x"
type textarea "wont let me select a obj"
type textarea "x"
type textarea "wont let me select a obje"
type textarea "x"
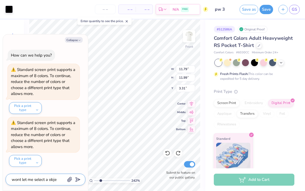
type textarea "wont let me select a objec"
type textarea "x"
type textarea "wont let me select a object"
type textarea "x"
type textarea "wont let me select a object"
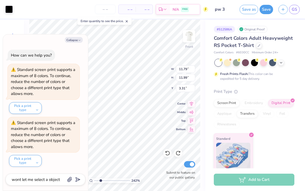
scroll to position [9, 0]
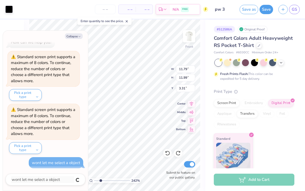
type textarea "x"
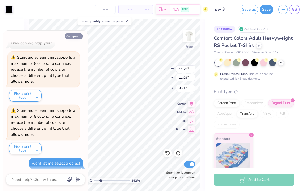
click at [76, 35] on button "Collapse" at bounding box center [74, 36] width 18 height 6
type textarea "x"
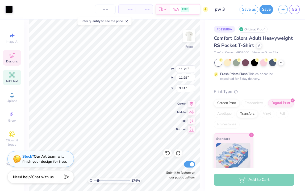
type input "1.74"
click at [98, 180] on input "range" at bounding box center [112, 180] width 36 height 5
type input "1.69"
type input "9.35"
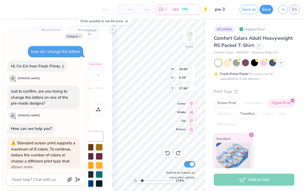
scroll to position [110, 0]
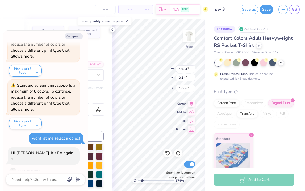
type textarea "x"
type textarea "J"
type textarea "x"
type textarea "[PERSON_NAME]"
type textarea "x"
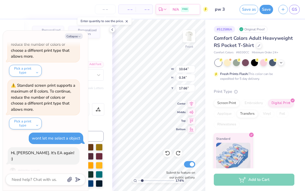
type textarea "Jam"
type textarea "x"
type textarea "[PERSON_NAME]"
type textarea "x"
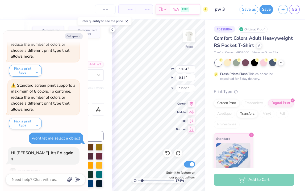
type textarea "[PERSON_NAME]"
type textarea "x"
type textarea "[PERSON_NAME]"
type textarea "x"
type textarea "[PERSON_NAME]"
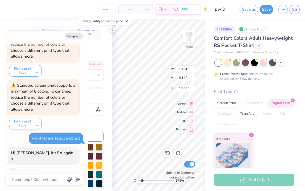
type textarea "x"
type textarea "[PERSON_NAME]"
type textarea "x"
type textarea "Jam"
type textarea "x"
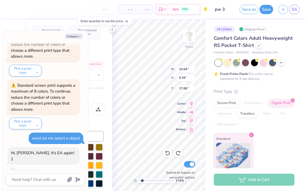
type textarea "[PERSON_NAME]"
type textarea "x"
type textarea "J"
type textarea "x"
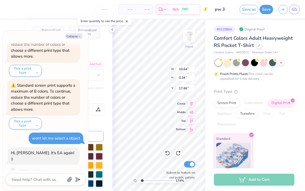
type textarea "[PERSON_NAME]"
type textarea "x"
type textarea "JAM"
type textarea "x"
type textarea "[PERSON_NAME]"
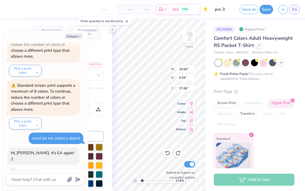
type textarea "x"
type textarea "[PERSON_NAME]"
type textarea "x"
type textarea "[PERSON_NAME]"
type textarea "x"
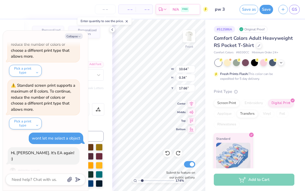
type textarea "[PERSON_NAME]"
type textarea "x"
type textarea "[PERSON_NAME]"
type textarea "x"
type textarea "[PERSON_NAME]"
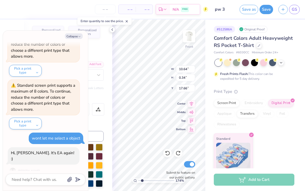
type textarea "x"
type textarea "[PERSON_NAME]"
type textarea "x"
type textarea "[PERSON_NAME]"
type textarea "x"
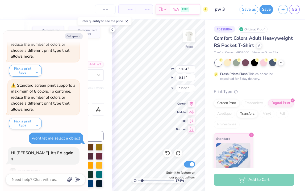
type textarea "[PERSON_NAME]"
type textarea "x"
type textarea "[PERSON_NAME]"
type textarea "x"
type textarea "[PERSON_NAME]"
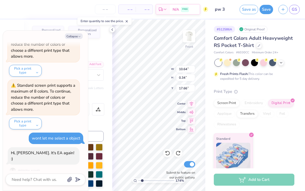
type textarea "x"
type textarea "[PERSON_NAME] U"
type textarea "x"
type textarea "[PERSON_NAME] UN"
type textarea "x"
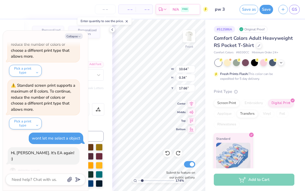
type textarea "[PERSON_NAME] UNI"
type textarea "x"
type textarea "[PERSON_NAME] UNIV"
type textarea "x"
type textarea "[PERSON_NAME] UNIVE"
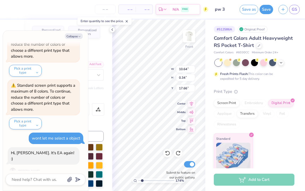
type textarea "x"
type textarea "[PERSON_NAME] UNIVER"
type textarea "x"
type textarea "[PERSON_NAME] UNIVERS"
type textarea "x"
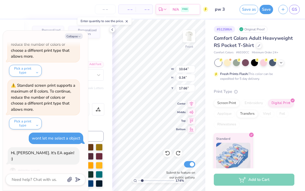
type textarea "[PERSON_NAME] UNIVERSI"
type textarea "x"
type textarea "[PERSON_NAME] UNIVERSIT"
type textarea "x"
type textarea "[PERSON_NAME][GEOGRAPHIC_DATA]"
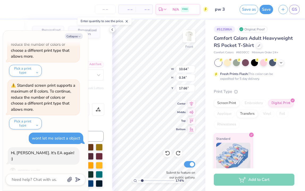
scroll to position [4, 4]
click at [112, 30] on icon at bounding box center [112, 29] width 4 height 4
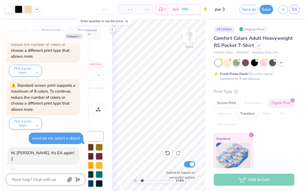
click at [36, 178] on textarea at bounding box center [38, 179] width 54 height 7
type textarea "x"
type textarea "W"
type textarea "x"
type textarea "WO"
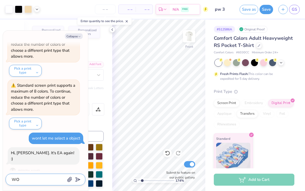
type textarea "x"
type textarea "WON"
type textarea "x"
type textarea "WONT"
type textarea "x"
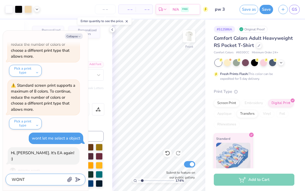
type textarea "WONT"
type textarea "x"
type textarea "WONT L"
type textarea "x"
type textarea "WONT LE"
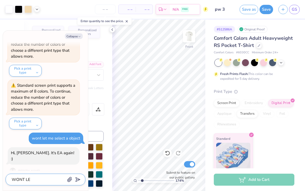
type textarea "x"
type textarea "WONT LET"
type textarea "x"
type textarea "WONT LET"
type textarea "x"
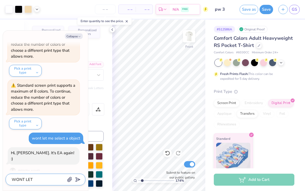
type textarea "WONT LET M"
type textarea "x"
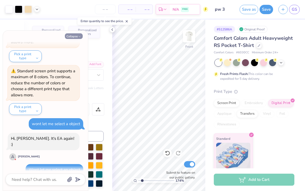
click at [79, 36] on icon "button" at bounding box center [79, 36] width 3 height 3
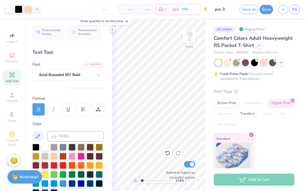
click at [113, 27] on div at bounding box center [112, 30] width 6 height 6
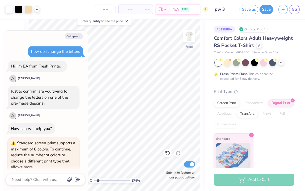
scroll to position [162, 0]
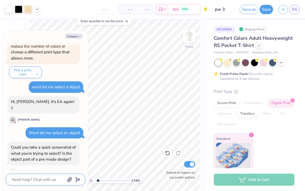
click at [32, 181] on textarea at bounding box center [38, 179] width 54 height 7
click at [68, 179] on icon "button" at bounding box center [69, 178] width 5 height 5
click at [69, 177] on icon "button" at bounding box center [69, 178] width 5 height 5
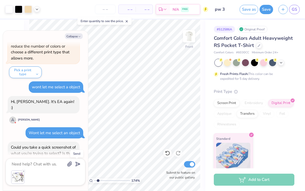
click at [77, 164] on icon "submit" at bounding box center [76, 163] width 7 height 7
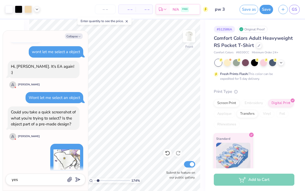
scroll to position [211, 0]
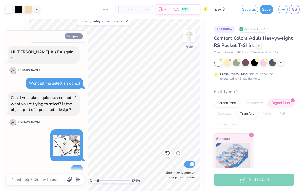
click at [80, 35] on icon "button" at bounding box center [79, 36] width 3 height 3
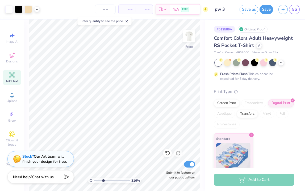
drag, startPoint x: 98, startPoint y: 180, endPoint x: 103, endPoint y: 180, distance: 5.3
click at [103, 180] on input "range" at bounding box center [112, 180] width 36 height 5
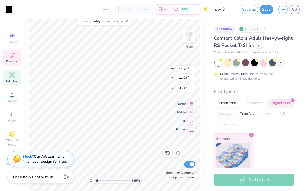
drag, startPoint x: 103, startPoint y: 179, endPoint x: 97, endPoint y: 179, distance: 6.1
click at [97, 179] on input "range" at bounding box center [112, 180] width 36 height 5
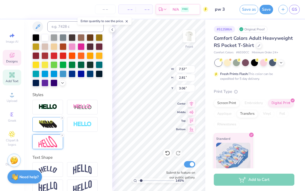
scroll to position [135, 0]
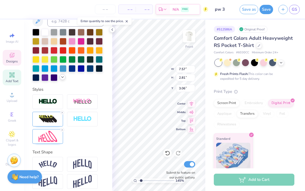
click at [60, 79] on icon at bounding box center [62, 77] width 4 height 4
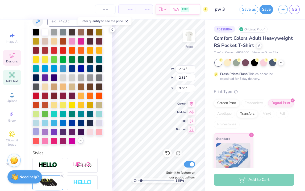
click at [39, 135] on div at bounding box center [35, 131] width 7 height 7
click at [113, 29] on icon at bounding box center [112, 29] width 4 height 4
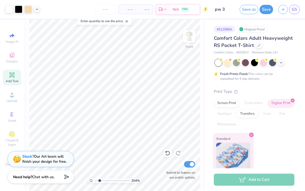
drag, startPoint x: 97, startPoint y: 180, endPoint x: 100, endPoint y: 180, distance: 2.9
click at [100, 180] on input "range" at bounding box center [112, 180] width 36 height 5
click at [13, 95] on circle at bounding box center [11, 96] width 3 height 3
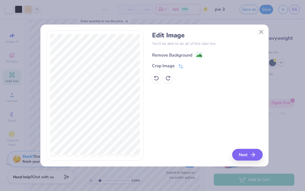
click at [199, 54] on image at bounding box center [199, 55] width 6 height 6
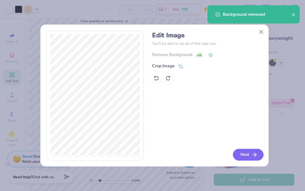
click at [246, 153] on button "Next" at bounding box center [248, 155] width 31 height 12
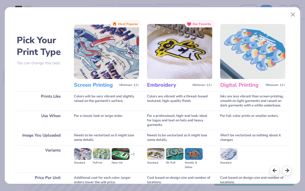
click at [258, 51] on img at bounding box center [252, 51] width 65 height 55
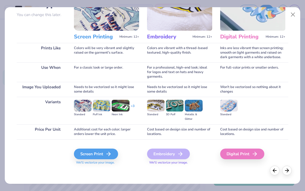
scroll to position [48, 0]
click at [245, 153] on div "Digital Print" at bounding box center [243, 153] width 44 height 11
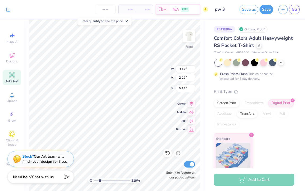
click at [7, 9] on icon at bounding box center [7, 10] width 5 height 5
click at [17, 9] on icon at bounding box center [16, 9] width 3 height 3
click at [20, 10] on div at bounding box center [18, 8] width 7 height 7
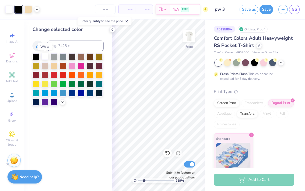
click at [45, 58] on div at bounding box center [45, 56] width 7 height 7
click at [35, 55] on div at bounding box center [35, 56] width 7 height 7
click at [169, 151] on icon at bounding box center [167, 152] width 5 height 5
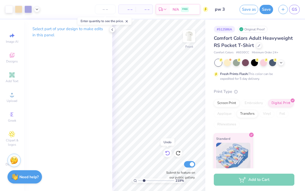
click at [168, 151] on icon at bounding box center [167, 153] width 5 height 5
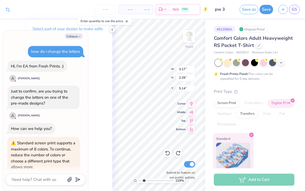
scroll to position [310, 0]
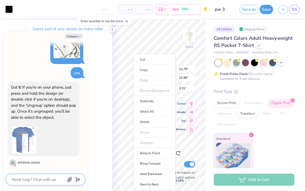
click at [42, 177] on textarea at bounding box center [38, 179] width 54 height 7
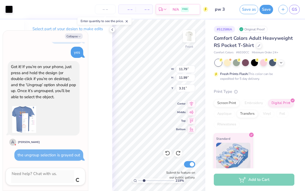
scroll to position [324, 0]
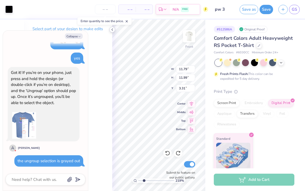
click at [113, 28] on icon at bounding box center [112, 29] width 4 height 4
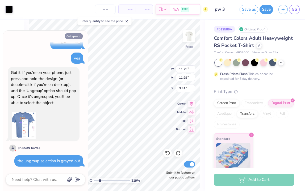
click at [77, 36] on button "Collapse" at bounding box center [74, 36] width 18 height 6
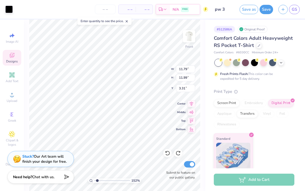
click at [97, 180] on input "range" at bounding box center [112, 180] width 36 height 5
click at [12, 36] on icon at bounding box center [13, 36] width 4 height 4
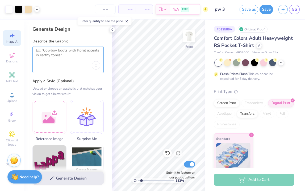
click at [69, 52] on textarea at bounding box center [68, 54] width 64 height 13
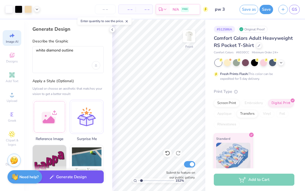
click at [72, 178] on button "Generate Design" at bounding box center [67, 176] width 71 height 13
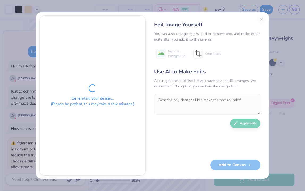
scroll to position [367, 0]
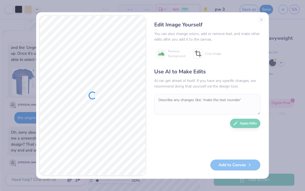
click at [260, 20] on div "Edit Image Yourself You can also change colors, add or remove text, and make ot…" at bounding box center [207, 95] width 117 height 160
click at [225, 54] on div "Remove Background Crop Image" at bounding box center [207, 53] width 106 height 13
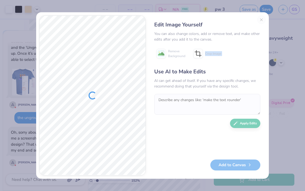
click at [225, 54] on div "Remove Background Crop Image" at bounding box center [207, 53] width 106 height 13
drag, startPoint x: 225, startPoint y: 55, endPoint x: 197, endPoint y: 71, distance: 32.1
click at [197, 71] on div "Edit Image Yourself You can also change colors, add or remove text, and make ot…" at bounding box center [207, 95] width 117 height 160
click at [122, 100] on div at bounding box center [93, 95] width 106 height 159
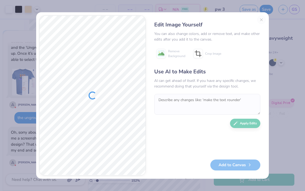
click at [122, 100] on div at bounding box center [93, 95] width 106 height 159
click at [122, 101] on div at bounding box center [93, 95] width 106 height 159
click at [260, 20] on div "Edit Image Yourself You can also change colors, add or remove text, and make ot…" at bounding box center [207, 95] width 117 height 160
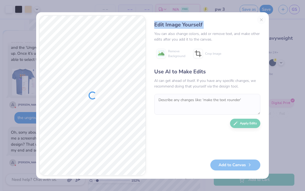
drag, startPoint x: 260, startPoint y: 20, endPoint x: 112, endPoint y: 96, distance: 166.8
click at [259, 20] on div "Edit Image Yourself You can also change colors, add or remove text, and make ot…" at bounding box center [207, 95] width 117 height 160
click at [111, 110] on div at bounding box center [93, 95] width 106 height 159
click at [110, 72] on div at bounding box center [93, 95] width 106 height 159
click at [263, 22] on div "Edit Image Yourself You can also change colors, add or remove text, and make ot…" at bounding box center [207, 95] width 117 height 160
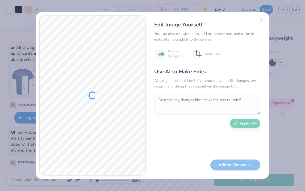
click at [263, 20] on div "Edit Image Yourself You can also change colors, add or remove text, and make ot…" at bounding box center [207, 95] width 117 height 160
click at [233, 51] on div "Remove Background Crop Image" at bounding box center [207, 53] width 106 height 13
click at [261, 20] on div "Edit Image Yourself You can also change colors, add or remove text, and make ot…" at bounding box center [207, 95] width 117 height 160
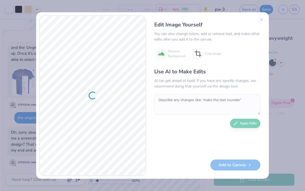
click at [225, 3] on div "Edit Image Yourself You can also change colors, add or remove text, and make ot…" at bounding box center [152, 95] width 305 height 191
click at [145, 106] on div at bounding box center [93, 95] width 106 height 159
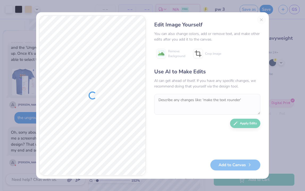
click at [145, 106] on div at bounding box center [93, 95] width 106 height 159
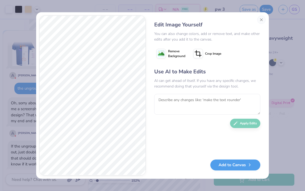
scroll to position [438, 0]
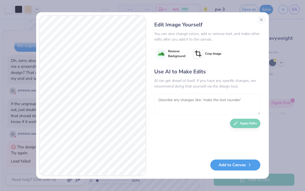
click at [196, 98] on textarea at bounding box center [207, 104] width 106 height 21
click at [239, 166] on button "Add to Canvas" at bounding box center [236, 163] width 50 height 11
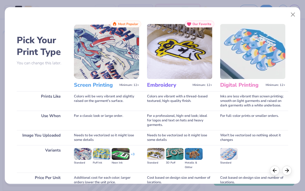
scroll to position [26, 0]
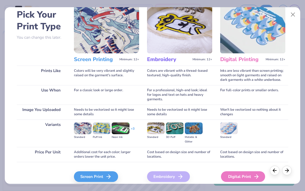
click at [234, 176] on div "Digital Print" at bounding box center [243, 176] width 44 height 11
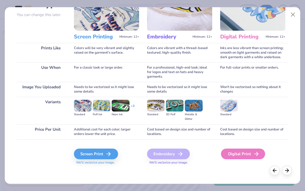
scroll to position [48, 0]
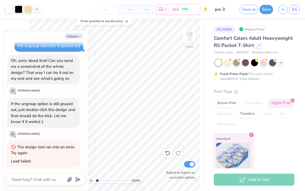
click at [236, 153] on img at bounding box center [233, 155] width 34 height 27
click at [96, 180] on input "range" at bounding box center [112, 180] width 36 height 5
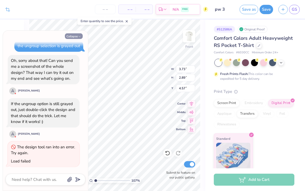
click at [79, 36] on icon "button" at bounding box center [79, 36] width 3 height 3
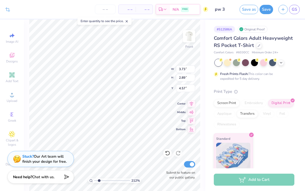
drag, startPoint x: 96, startPoint y: 179, endPoint x: 99, endPoint y: 179, distance: 3.2
click at [99, 179] on input "range" at bounding box center [112, 180] width 36 height 5
click at [169, 154] on icon at bounding box center [167, 153] width 5 height 5
click at [10, 56] on icon at bounding box center [12, 55] width 5 height 5
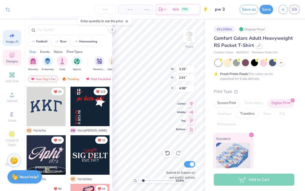
click at [10, 40] on span "Image AI" at bounding box center [12, 41] width 13 height 4
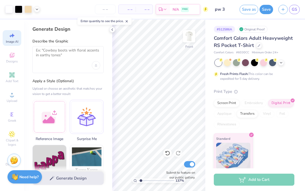
click at [141, 180] on input "range" at bounding box center [156, 180] width 36 height 5
click at [265, 10] on button "Save" at bounding box center [267, 8] width 14 height 9
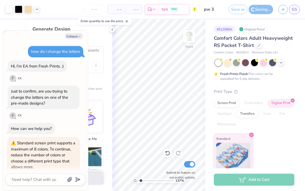
scroll to position [463, 0]
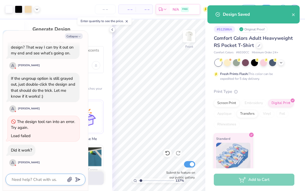
click at [36, 176] on textarea at bounding box center [38, 179] width 54 height 7
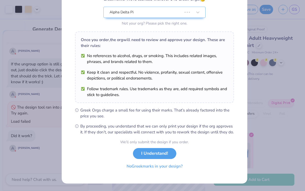
scroll to position [59, 0]
click at [147, 165] on form "Greek Marks Found Great news! We’re licensed with over 140 Greek Orgs. 🥳 Alpha …" at bounding box center [154, 69] width 159 height 208
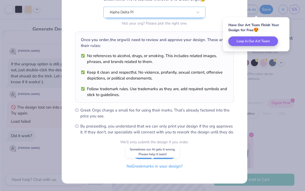
click at [150, 168] on button "No Greek marks in your design?" at bounding box center [154, 165] width 65 height 11
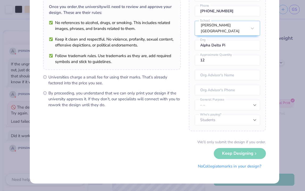
scroll to position [41, 0]
click at [222, 166] on button "No Collegiate marks in your design?" at bounding box center [230, 166] width 73 height 11
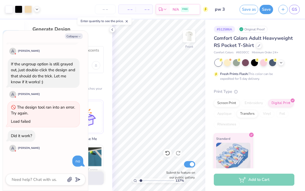
scroll to position [0, 0]
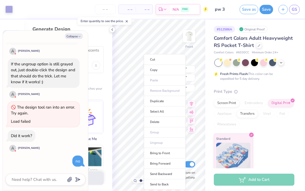
click at [159, 139] on ul "Cut Copy Paste Remove Background Duplicate Select All Delete Group Ungroup Brin…" at bounding box center [165, 121] width 42 height 135
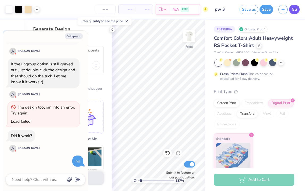
click at [293, 8] on span "GS" at bounding box center [294, 9] width 5 height 6
